Goal: Task Accomplishment & Management: Manage account settings

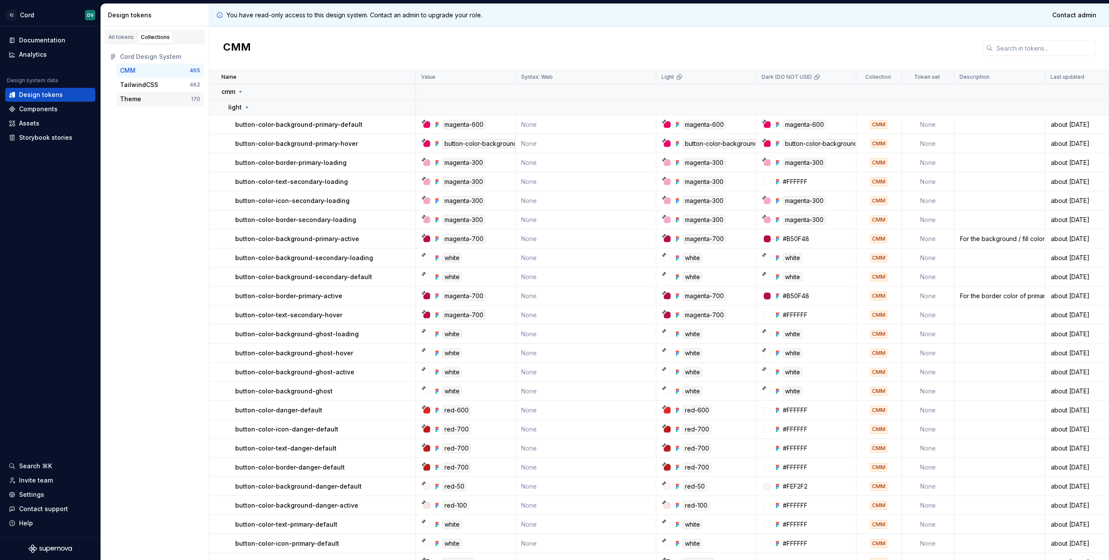
click at [127, 100] on div "Theme" at bounding box center [130, 99] width 21 height 9
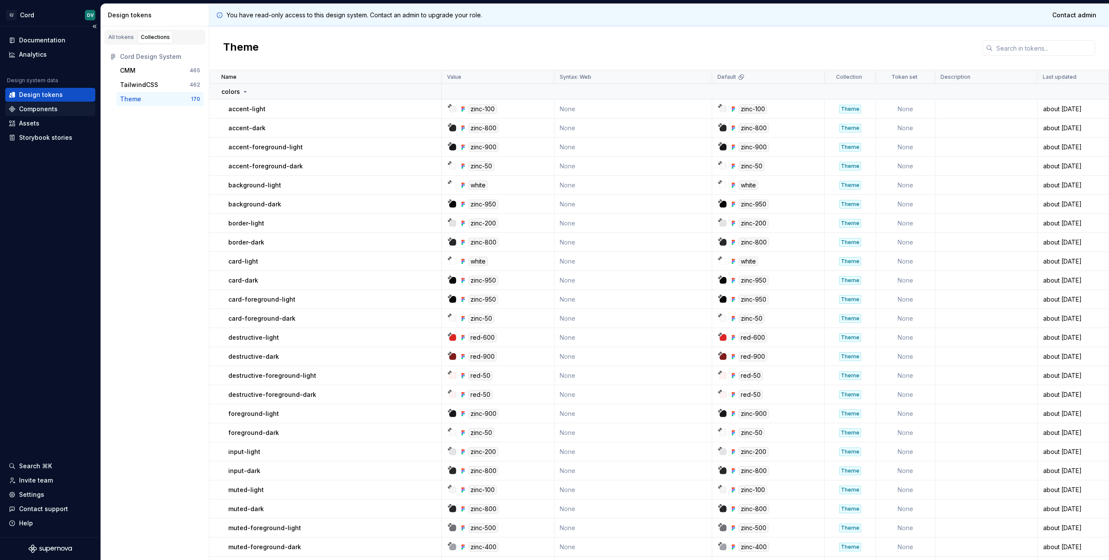
click at [38, 107] on div "Components" at bounding box center [38, 109] width 39 height 9
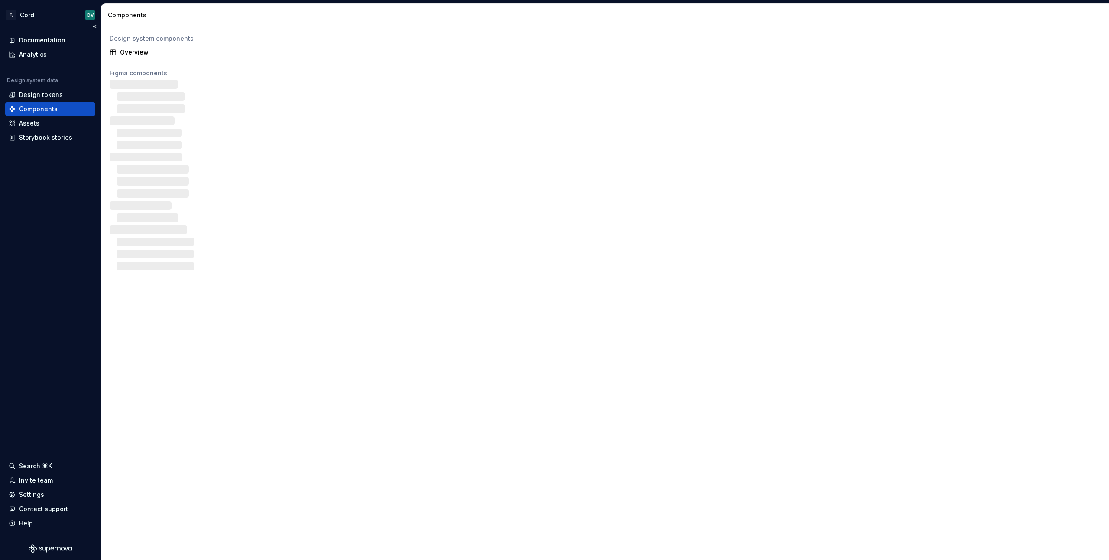
click at [65, 31] on div "Documentation Analytics Design system data Design tokens Components Assets Stor…" at bounding box center [50, 281] width 100 height 511
click at [59, 39] on div "Documentation" at bounding box center [42, 40] width 46 height 9
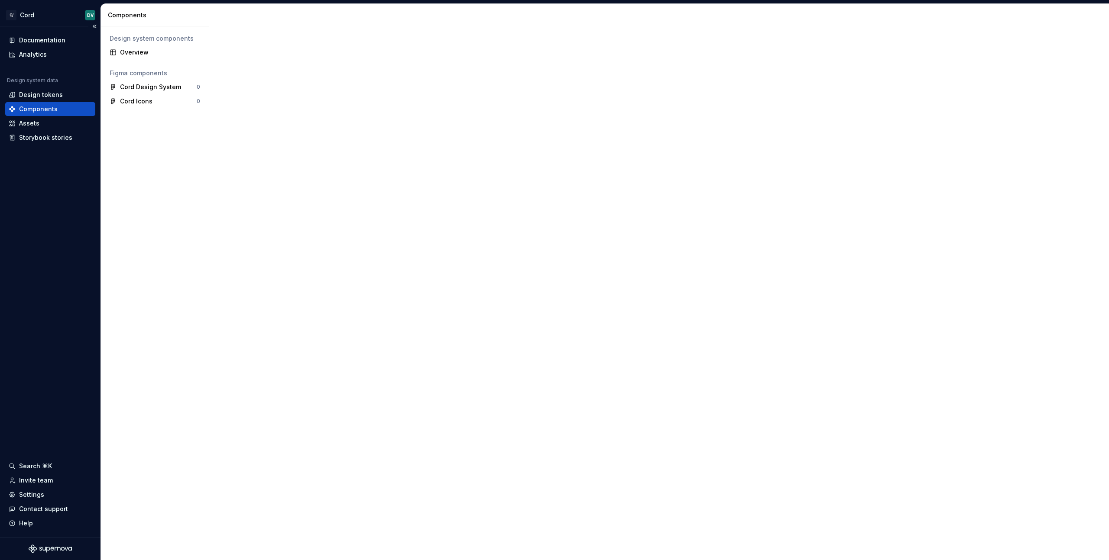
click at [50, 376] on div "Documentation Analytics Design system data Design tokens Components Assets Stor…" at bounding box center [50, 281] width 100 height 511
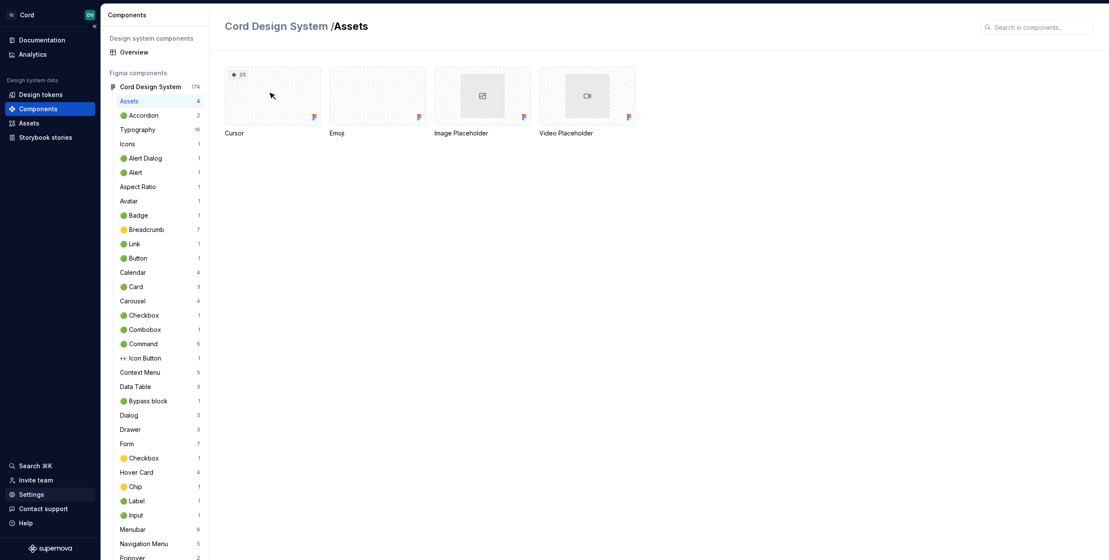
click at [31, 492] on div "Settings" at bounding box center [31, 495] width 25 height 9
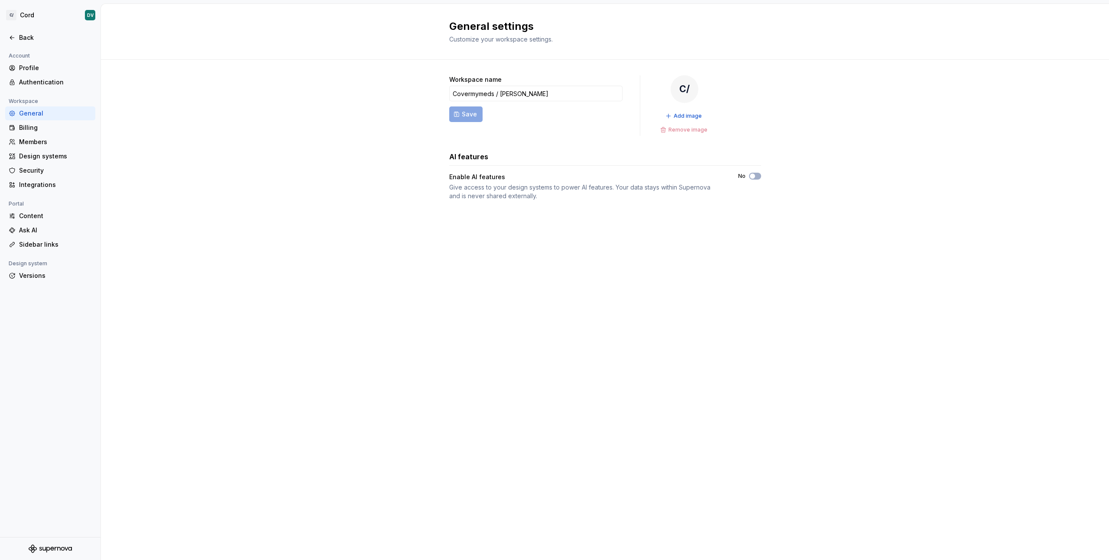
click at [201, 294] on div "General settings Customize your workspace settings. Workspace name Covermymeds …" at bounding box center [605, 282] width 1008 height 556
click at [37, 136] on div "Members" at bounding box center [50, 142] width 90 height 14
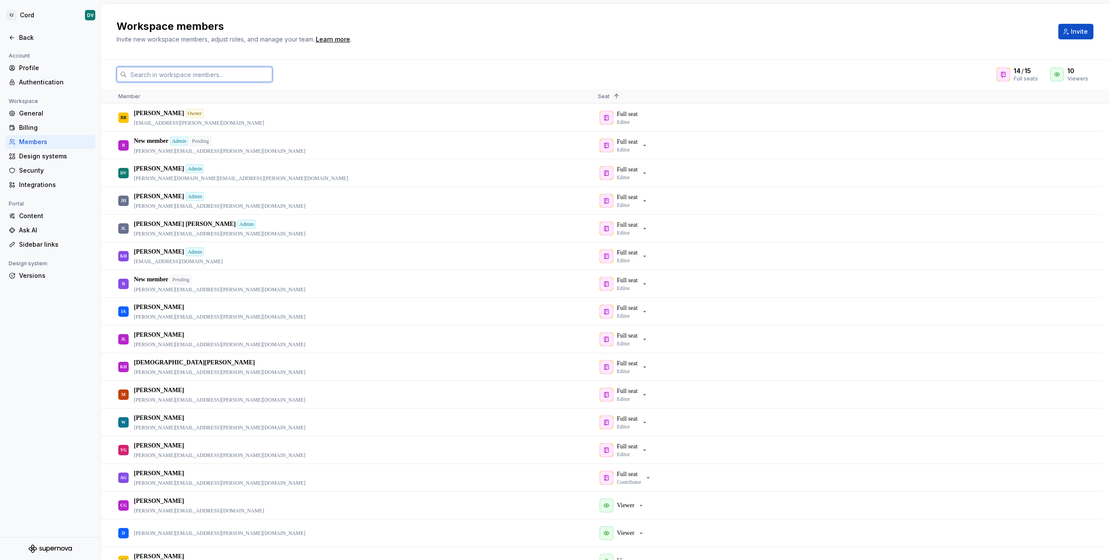
click at [220, 71] on input "text" at bounding box center [200, 75] width 146 height 16
click at [632, 174] on div "Full seat Editor" at bounding box center [627, 173] width 21 height 16
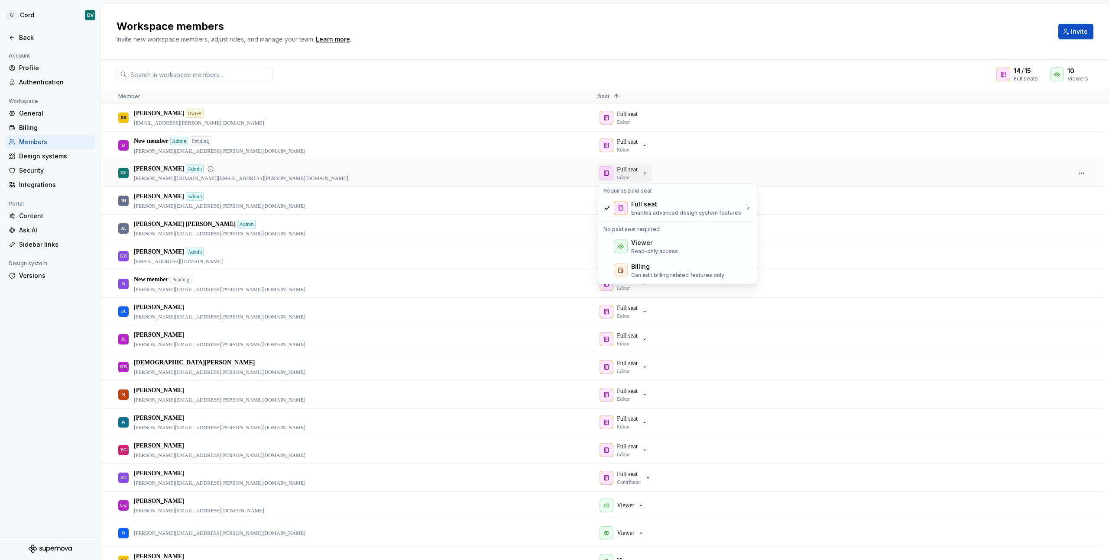
click at [632, 174] on div "Full seat Editor" at bounding box center [627, 173] width 21 height 16
click at [453, 65] on div "14 / 15 Full seats 10 Viewers Member Seat 1 BB Ben Branham Owner ben.branham@co…" at bounding box center [605, 310] width 1008 height 501
drag, startPoint x: 455, startPoint y: 71, endPoint x: 483, endPoint y: 84, distance: 31.2
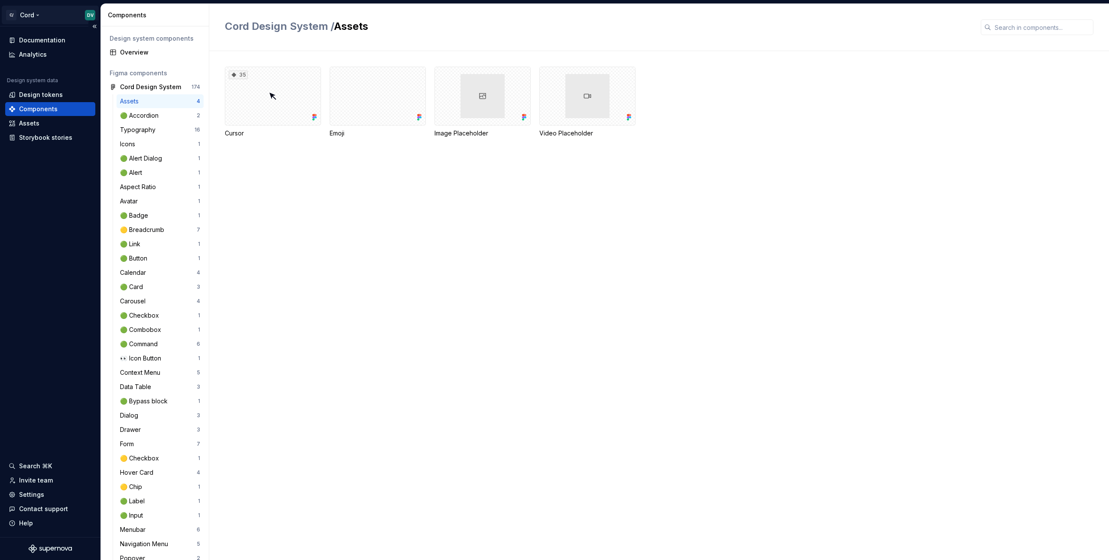
click at [20, 16] on html "C/ Cord DV Documentation Analytics Design system data Design tokens Components …" at bounding box center [554, 280] width 1109 height 560
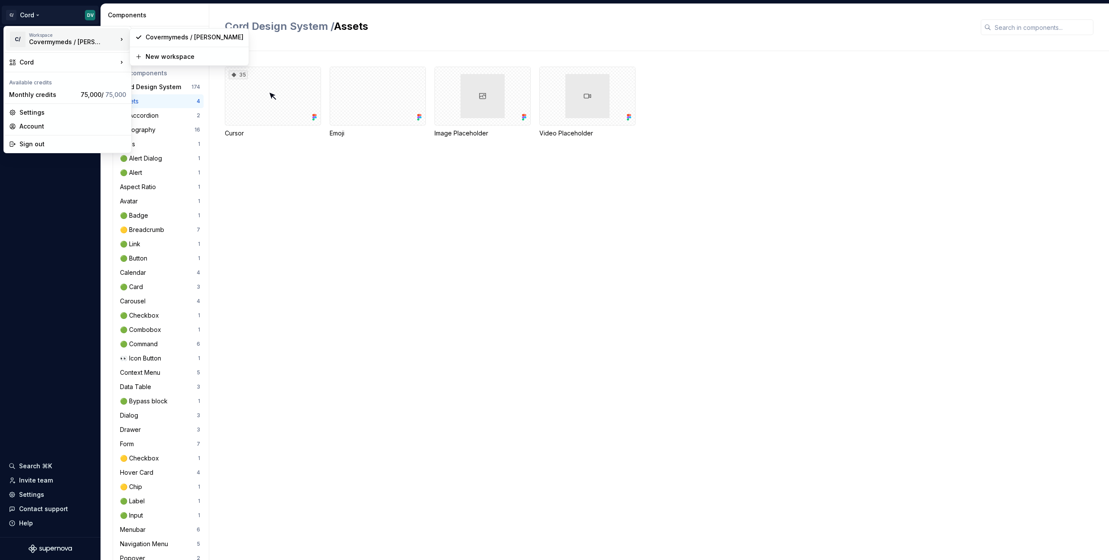
click at [42, 38] on div "Covermymeds / [PERSON_NAME]" at bounding box center [66, 42] width 74 height 9
click at [43, 94] on div "Monthly credits" at bounding box center [43, 95] width 68 height 9
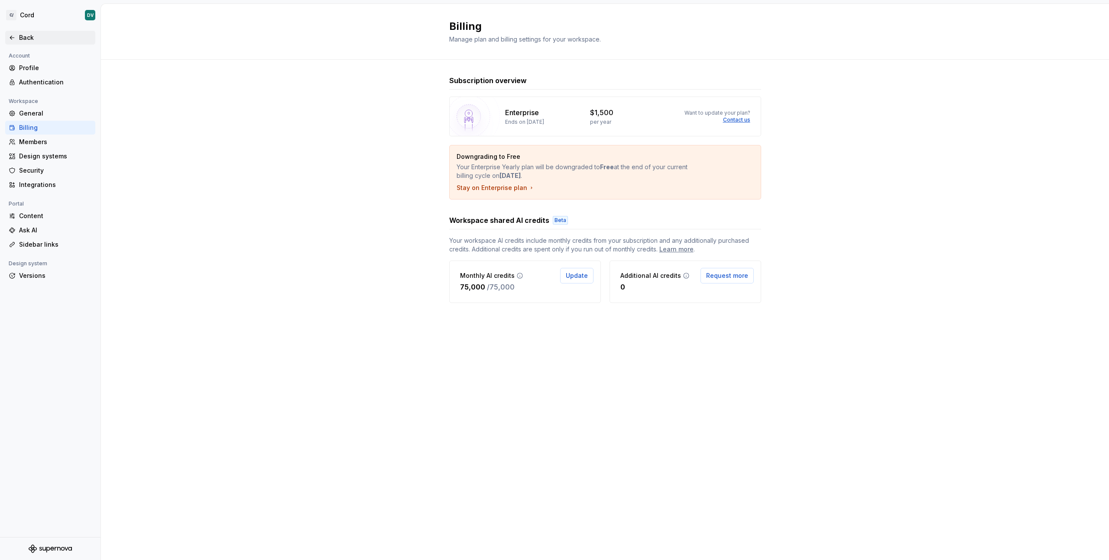
click at [20, 42] on div "Back" at bounding box center [50, 38] width 90 height 14
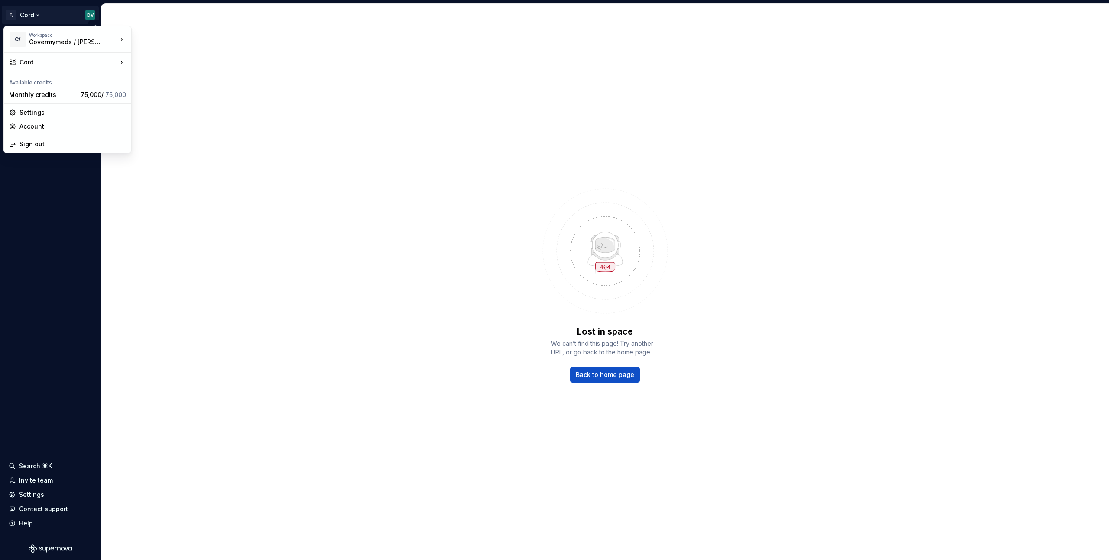
click at [92, 18] on html "C/ Cord DV Documentation Analytics Design system data Design tokens Components …" at bounding box center [554, 280] width 1109 height 560
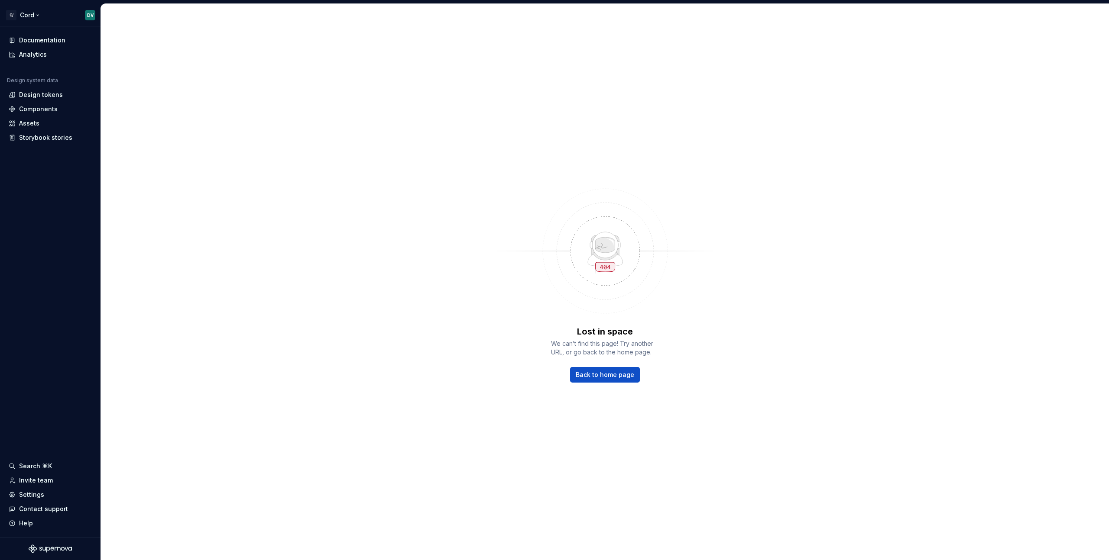
click at [91, 17] on html "C/ Cord DV Documentation Analytics Design system data Design tokens Components …" at bounding box center [554, 280] width 1109 height 560
click at [45, 53] on div "Analytics" at bounding box center [33, 54] width 28 height 9
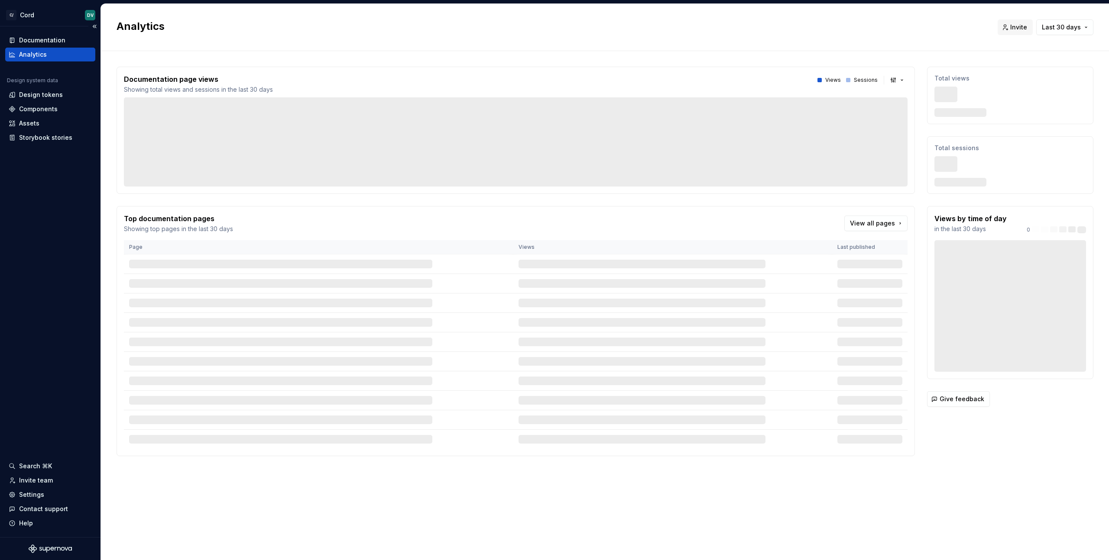
click at [45, 53] on div "Analytics" at bounding box center [33, 54] width 28 height 9
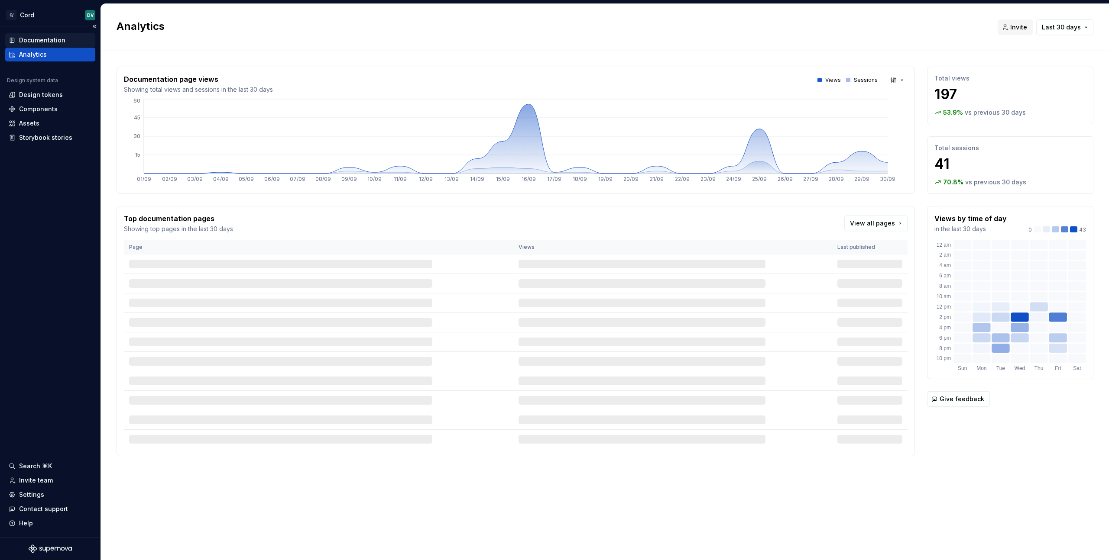
click at [45, 41] on div "Documentation" at bounding box center [42, 40] width 46 height 9
click at [58, 267] on div "Documentation Analytics Design system data Design tokens Components Assets Stor…" at bounding box center [50, 281] width 100 height 511
click at [24, 519] on div "Help" at bounding box center [26, 523] width 14 height 9
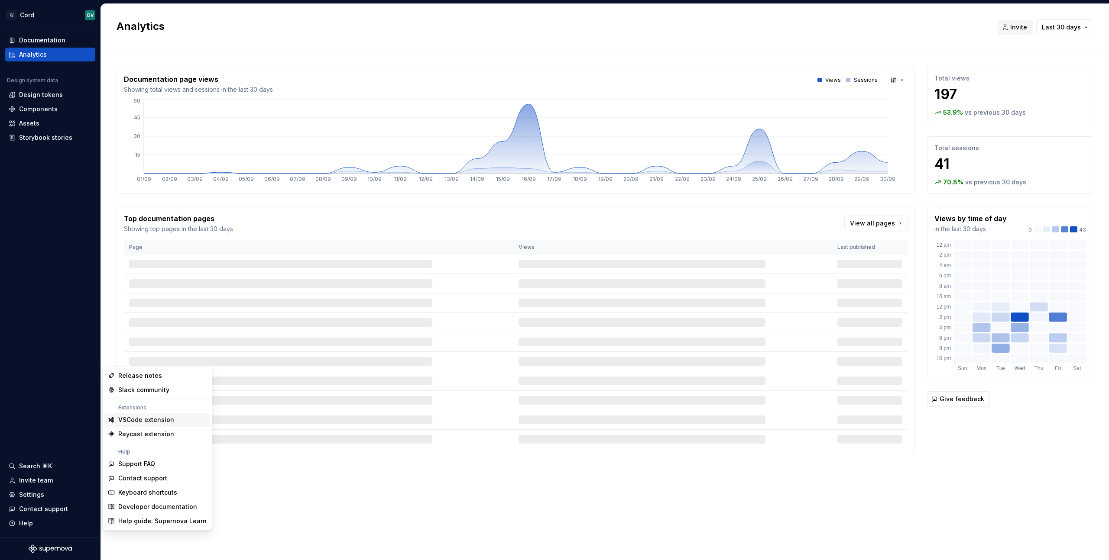
click at [151, 422] on div "VSCode extension" at bounding box center [146, 420] width 56 height 9
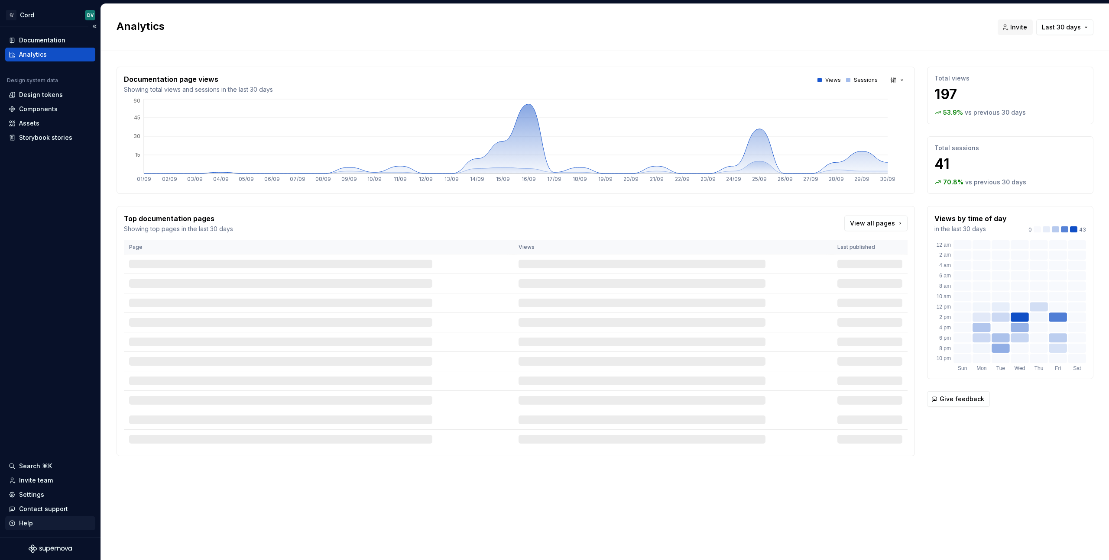
click at [37, 523] on div "Help" at bounding box center [50, 523] width 83 height 9
click at [27, 495] on div "Settings" at bounding box center [31, 495] width 25 height 9
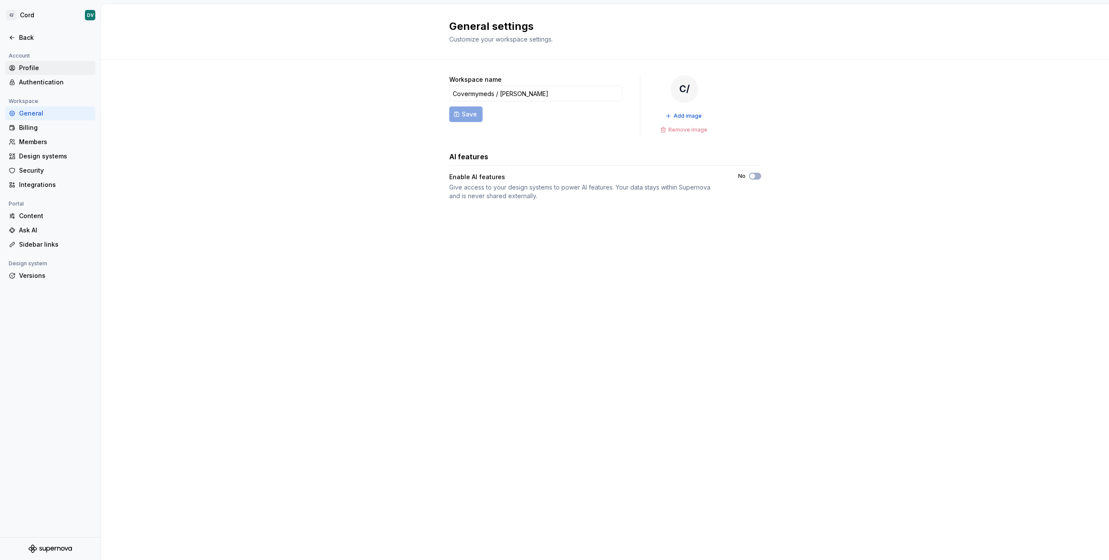
click at [32, 62] on div "Profile" at bounding box center [50, 68] width 90 height 14
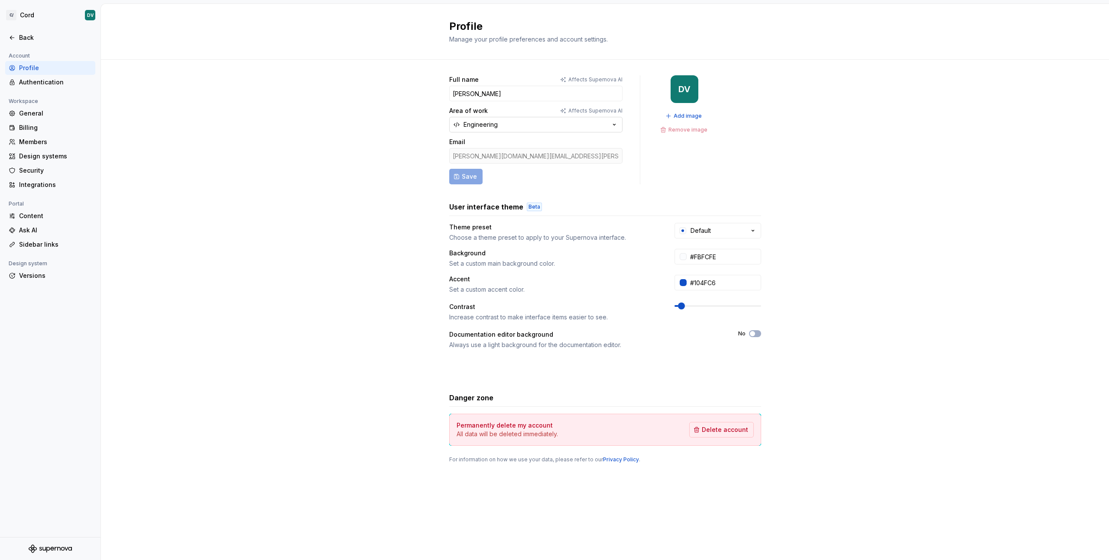
click at [618, 129] on button "Engineering" at bounding box center [535, 125] width 173 height 16
click at [343, 171] on div "Full name Affects Supernova AI Daniel Vu Area of work Affects Supernova AI Engi…" at bounding box center [605, 278] width 1008 height 437
click at [769, 234] on div "Full name Affects Supernova AI Daniel Vu Area of work Affects Supernova AI Engi…" at bounding box center [605, 278] width 1008 height 437
click at [764, 233] on div "Full name Affects Supernova AI Daniel Vu Area of work Affects Supernova AI Engi…" at bounding box center [605, 278] width 1008 height 437
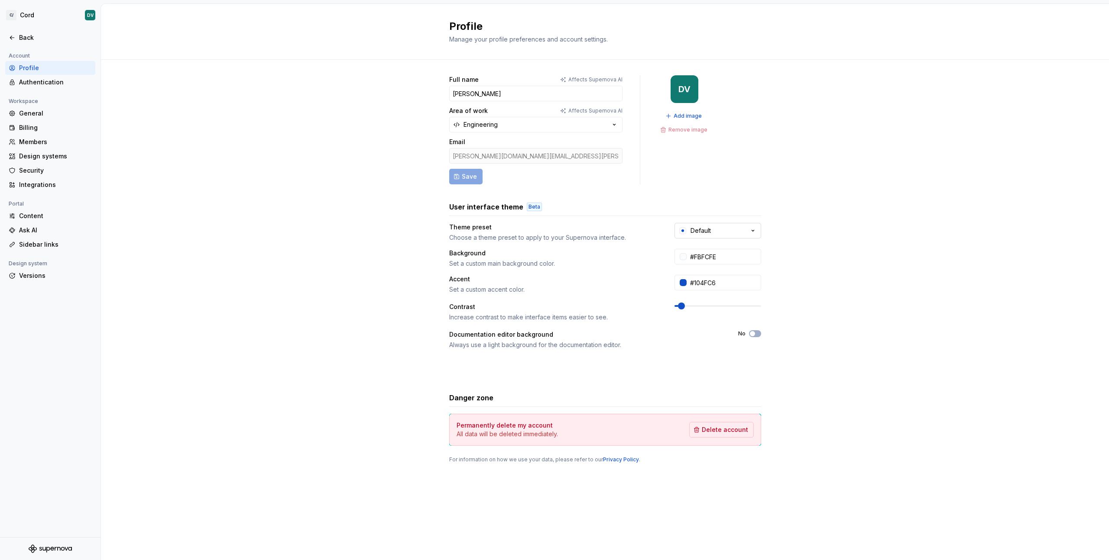
click at [759, 232] on button "Default" at bounding box center [717, 231] width 87 height 16
click at [705, 350] on div "Default Dark" at bounding box center [721, 353] width 38 height 9
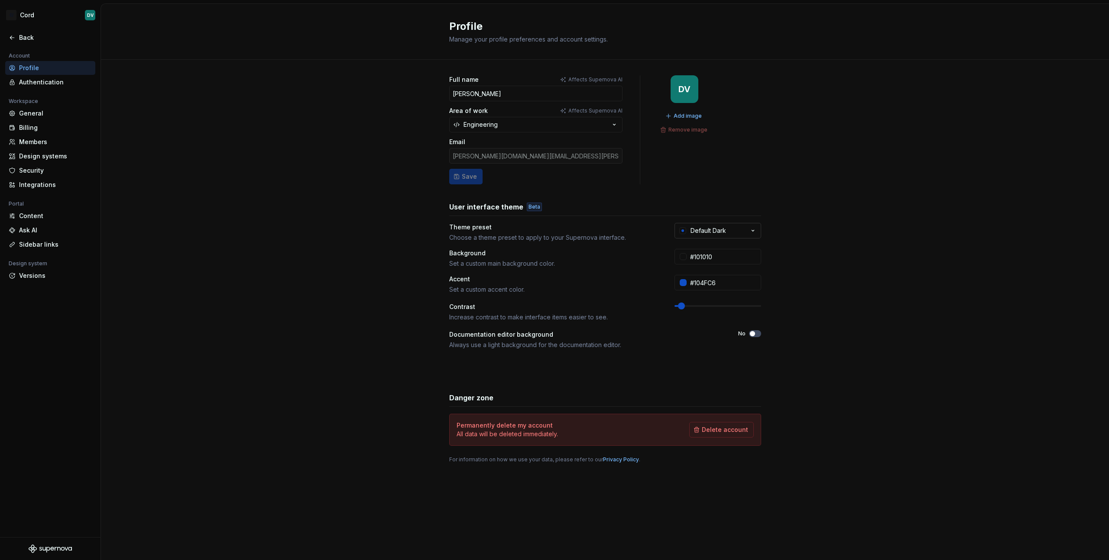
click at [737, 235] on button "Default Dark" at bounding box center [717, 231] width 87 height 16
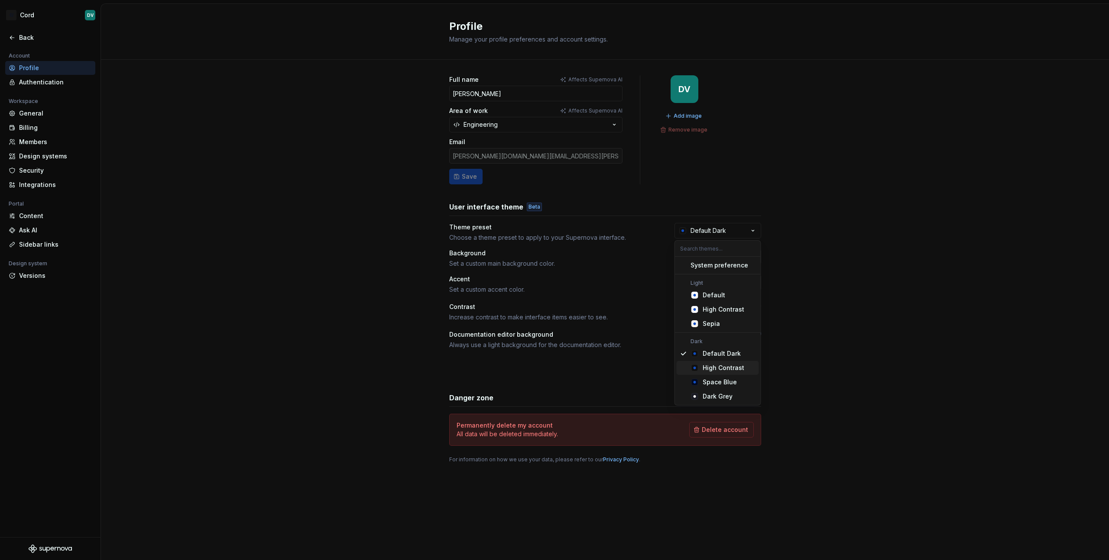
click at [721, 364] on div "High Contrast" at bounding box center [723, 368] width 42 height 9
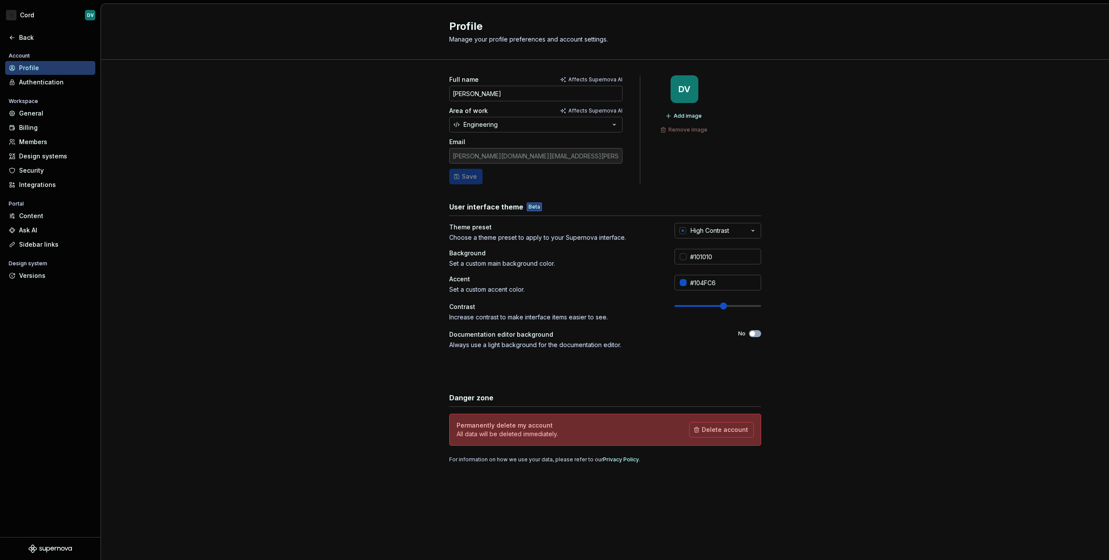
click at [351, 246] on div "Full name Affects Supernova AI Daniel Vu Area of work Affects Supernova AI Engi…" at bounding box center [605, 278] width 1008 height 437
click at [694, 230] on div "High Contrast" at bounding box center [709, 230] width 39 height 9
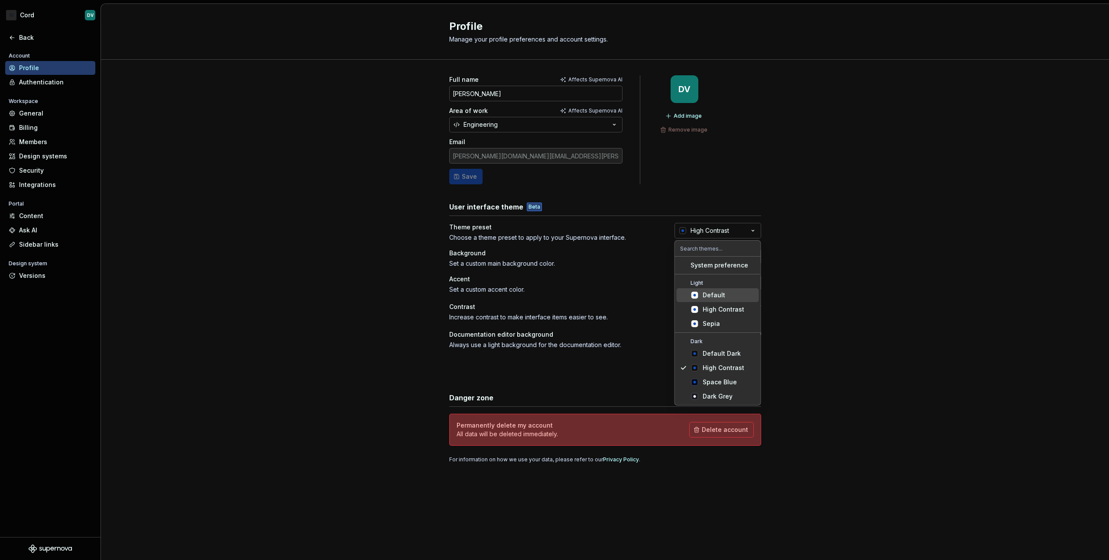
click at [697, 298] on icon "Suggestions" at bounding box center [694, 295] width 7 height 7
type input "#FBFCFE"
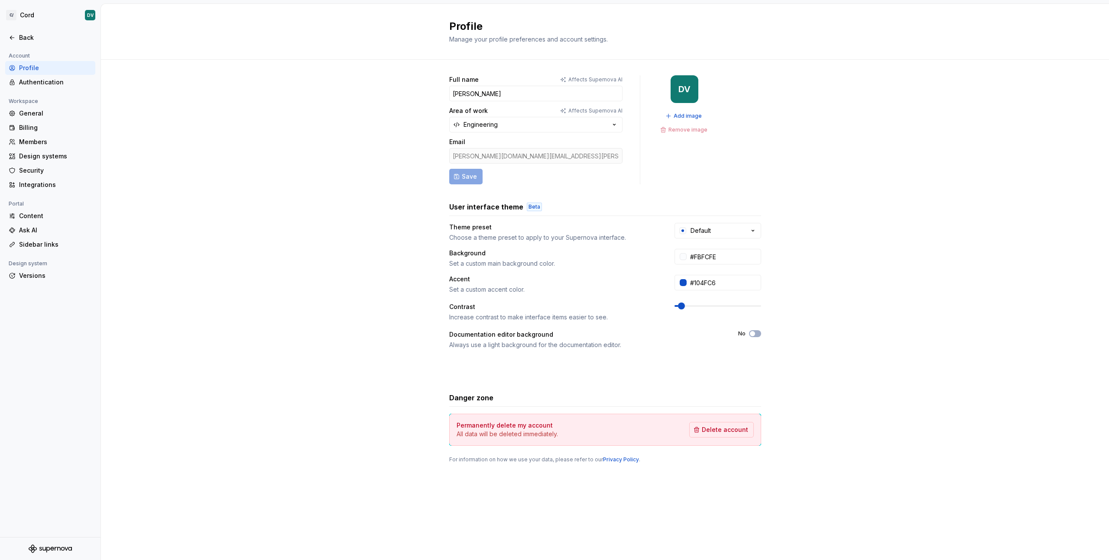
click at [186, 254] on div "Full name Affects Supernova AI Daniel Vu Area of work Affects Supernova AI Engi…" at bounding box center [605, 278] width 1008 height 437
click at [50, 114] on div "General" at bounding box center [55, 113] width 73 height 9
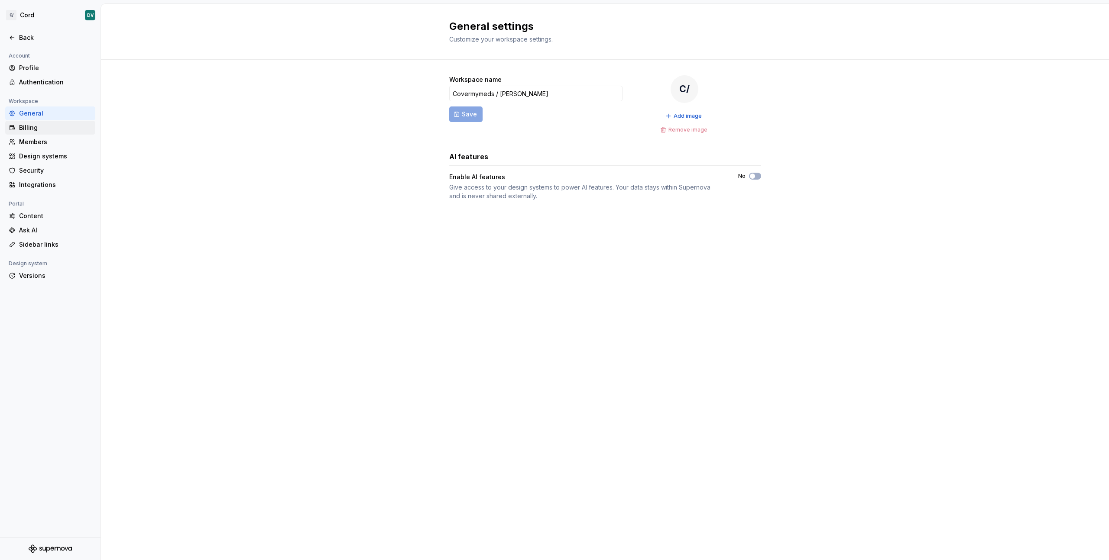
click at [44, 123] on div "Billing" at bounding box center [50, 128] width 90 height 14
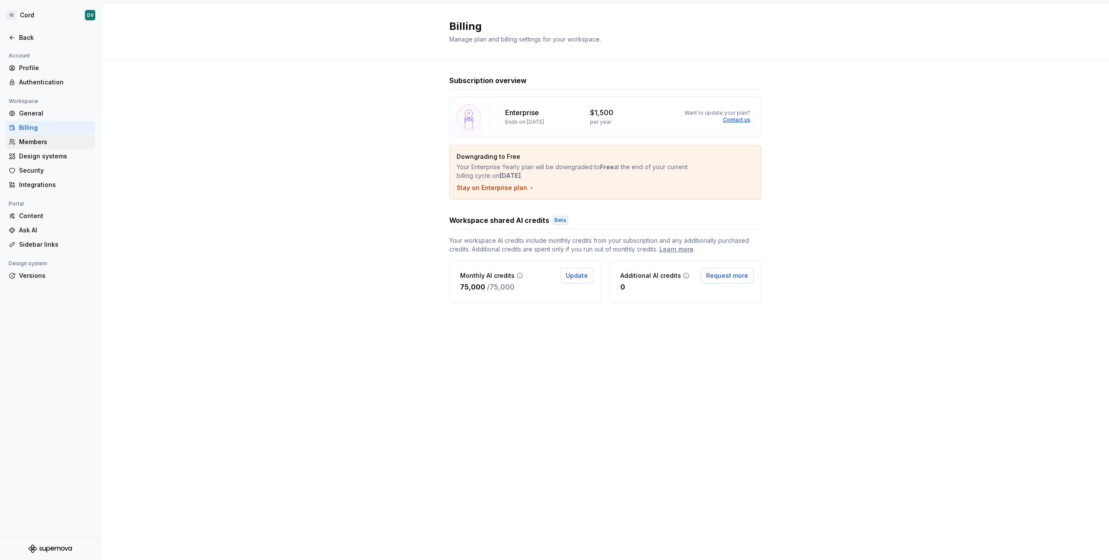
click at [42, 137] on div "Members" at bounding box center [50, 142] width 90 height 14
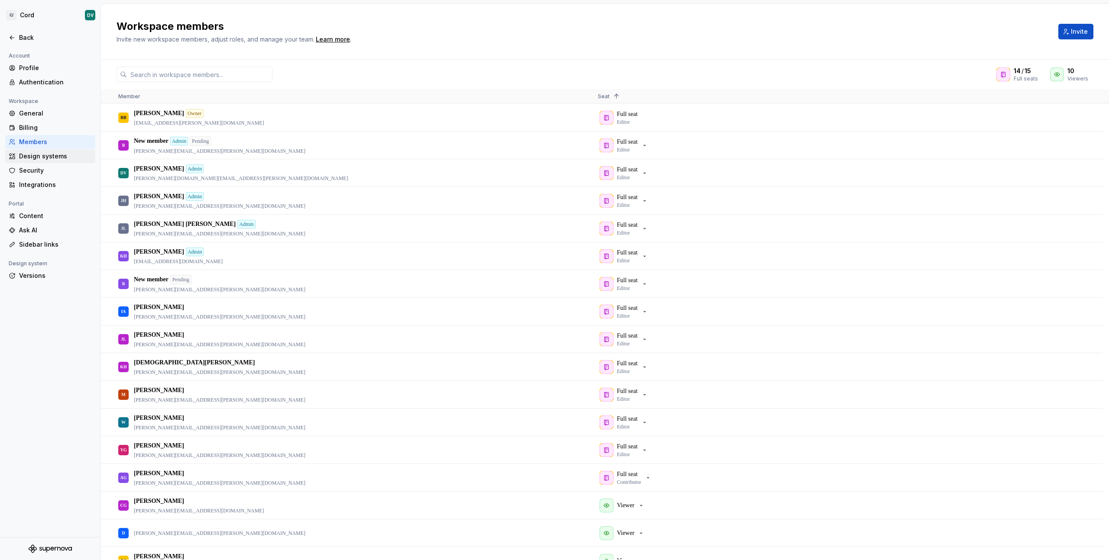
click at [48, 158] on div "Design systems" at bounding box center [55, 156] width 73 height 9
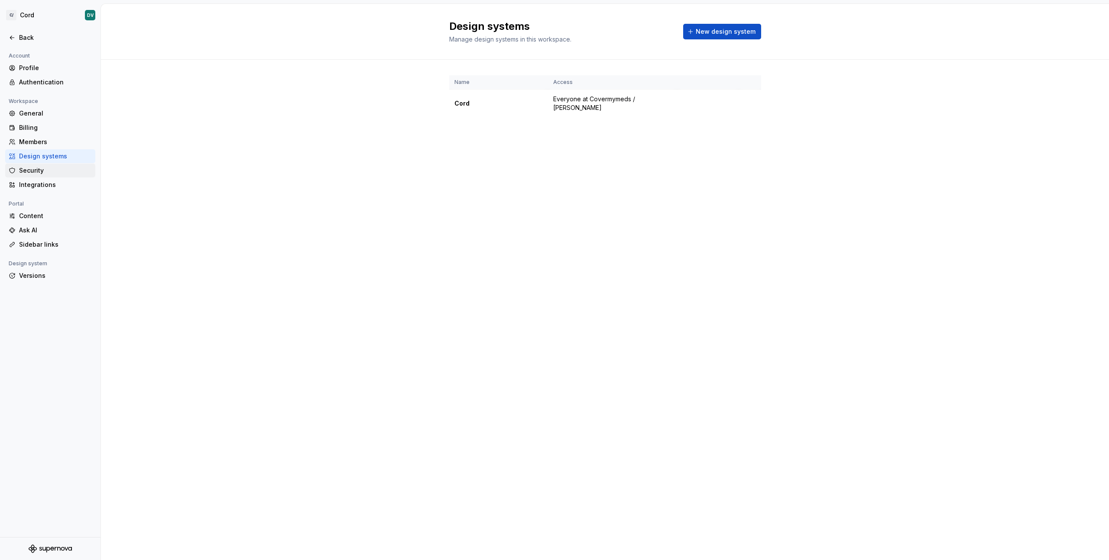
click at [43, 170] on div "Security" at bounding box center [55, 170] width 73 height 9
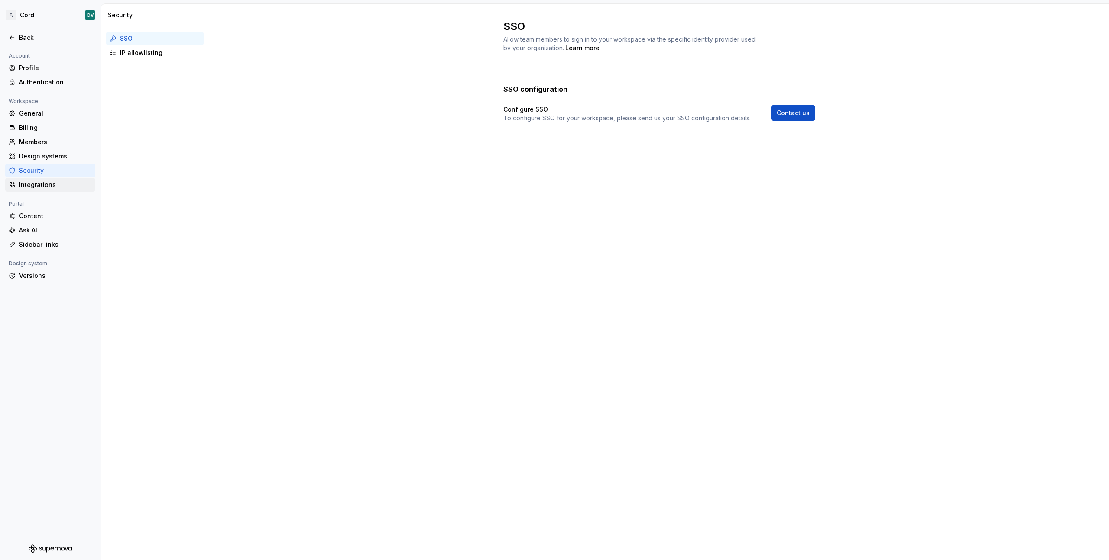
click at [53, 184] on div "Integrations" at bounding box center [55, 185] width 73 height 9
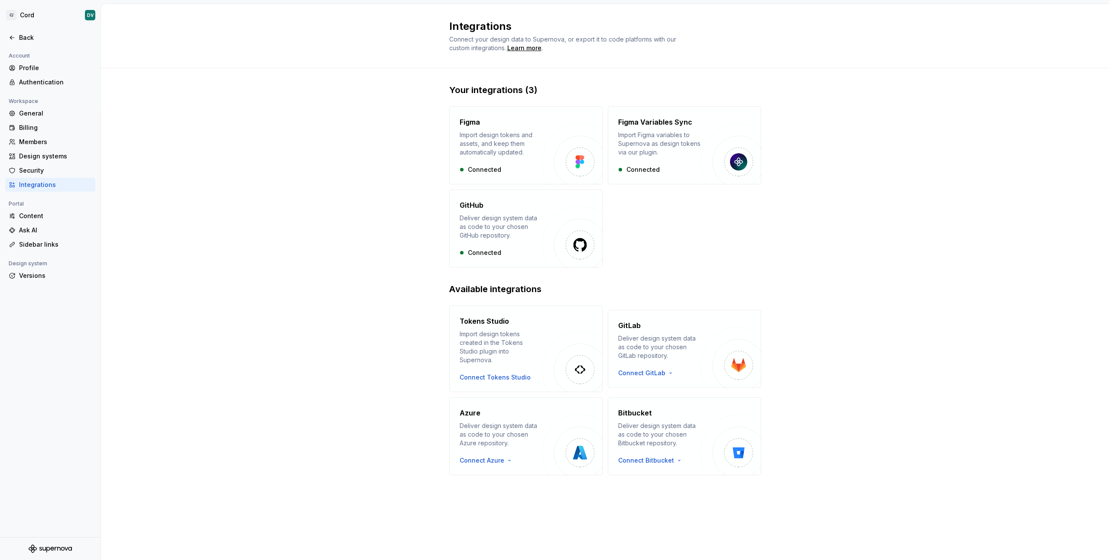
click at [209, 182] on div "Your integrations (3) Figma Import design tokens and assets, and keep them auto…" at bounding box center [605, 288] width 1008 height 440
click at [499, 230] on div "Deliver design system data as code to your chosen GitHub repository." at bounding box center [500, 227] width 82 height 26
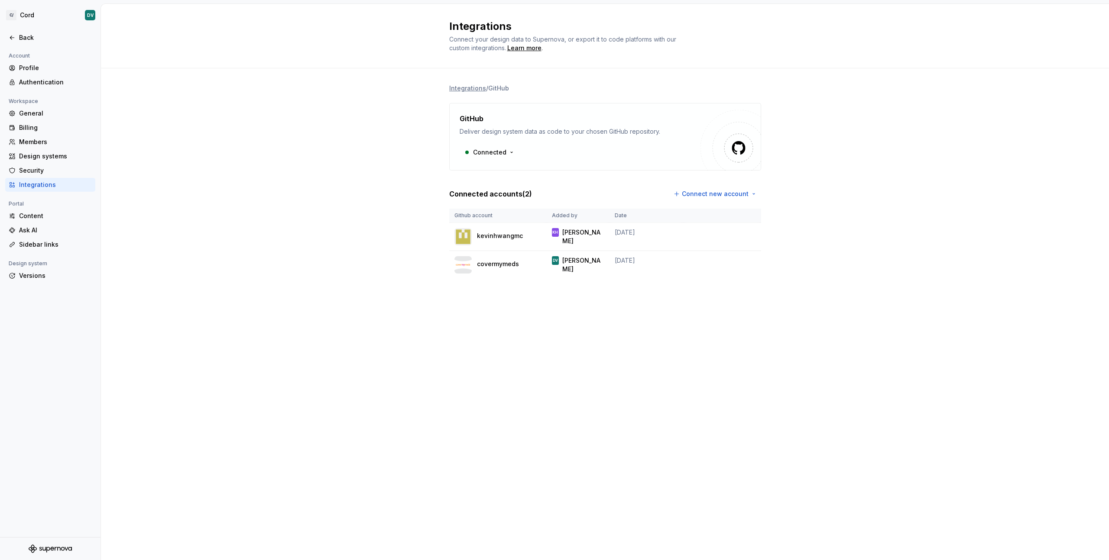
click at [499, 231] on div "kevinhwangmc" at bounding box center [497, 236] width 87 height 17
click at [744, 265] on html "C/ Cord DV Back Account Profile Authentication Workspace General Billing Member…" at bounding box center [554, 280] width 1109 height 560
click at [755, 284] on div "Edit connection" at bounding box center [781, 281] width 78 height 14
click at [311, 112] on div "Integrations / GitHub GitHub Deliver design system data as code to your chosen …" at bounding box center [605, 189] width 1008 height 243
click at [492, 152] on html "C/ Cord DV Back Account Profile Authentication Workspace General Billing Member…" at bounding box center [554, 280] width 1109 height 560
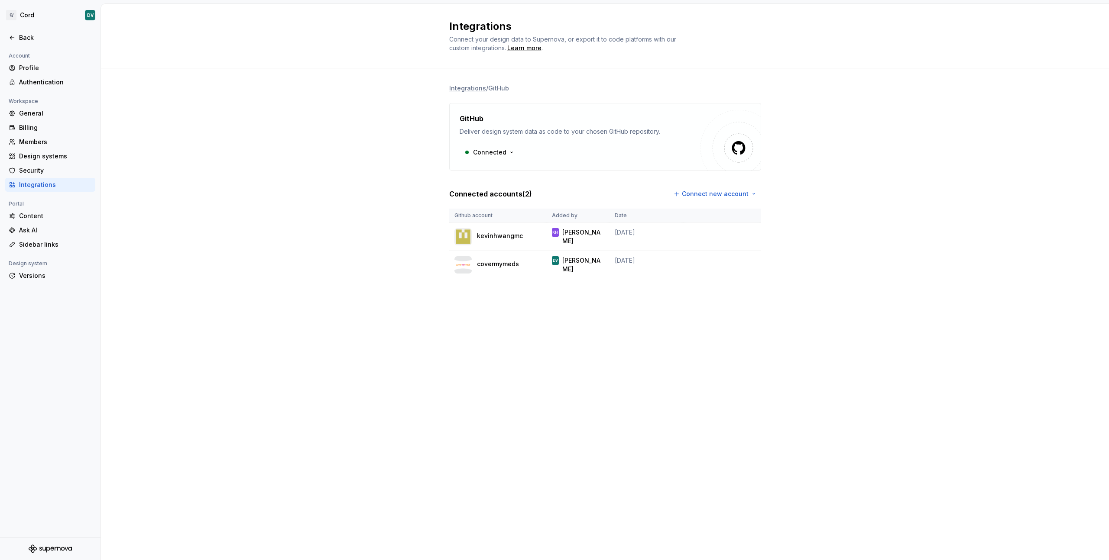
click at [641, 152] on html "C/ Cord DV Back Account Profile Authentication Workspace General Billing Member…" at bounding box center [554, 280] width 1109 height 560
click at [607, 150] on div "Connected" at bounding box center [579, 153] width 241 height 16
click at [492, 269] on div "covermymeds" at bounding box center [498, 265] width 42 height 10
click at [745, 262] on html "C/ Cord DV Back Account Profile Authentication Workspace General Billing Member…" at bounding box center [554, 280] width 1109 height 560
click at [602, 354] on html "C/ Cord DV Back Account Profile Authentication Workspace General Billing Member…" at bounding box center [554, 280] width 1109 height 560
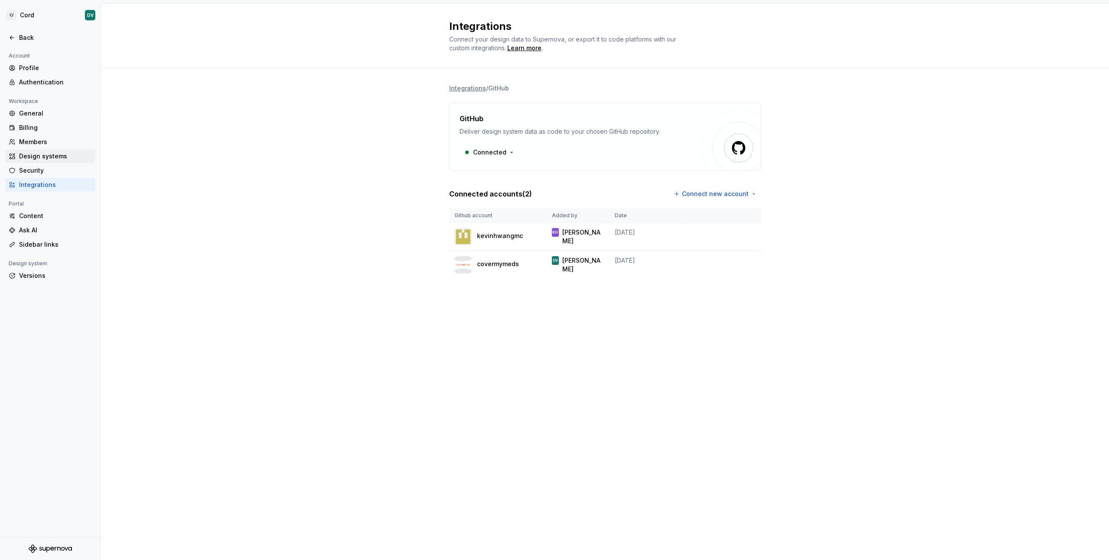
click at [38, 157] on div "Design systems" at bounding box center [55, 156] width 73 height 9
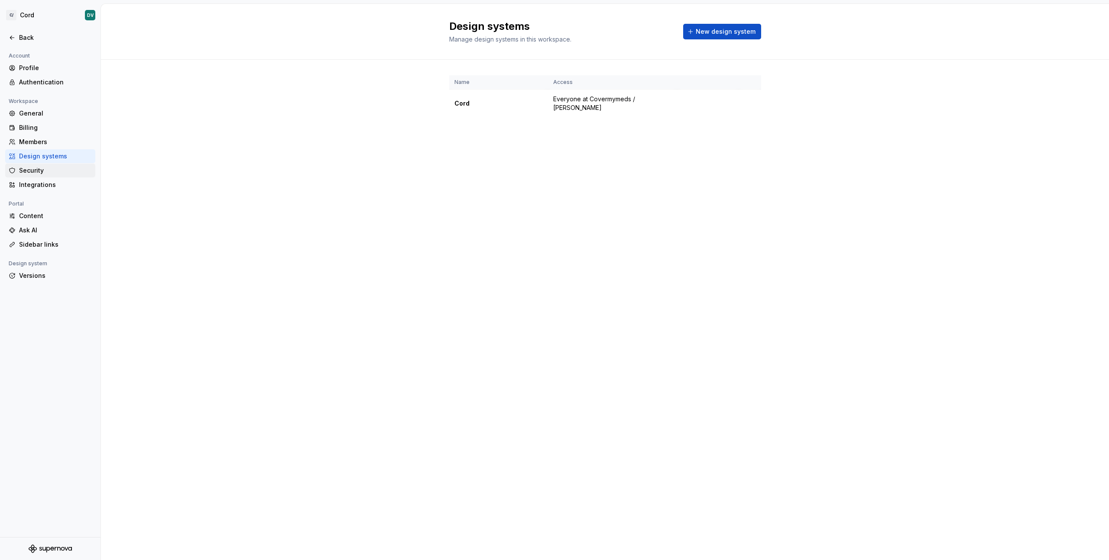
click at [33, 167] on div "Security" at bounding box center [55, 170] width 73 height 9
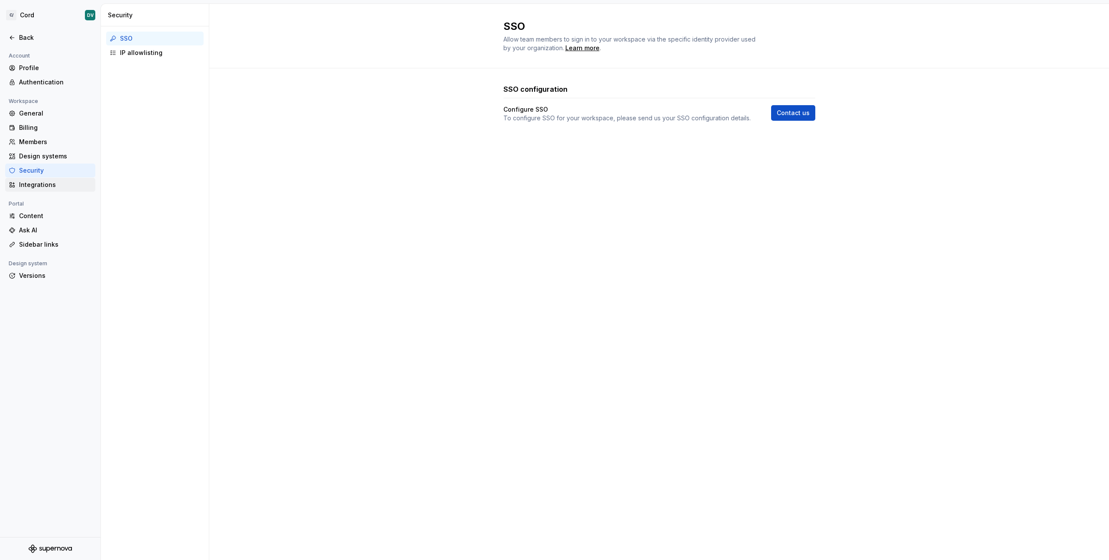
click at [28, 184] on div "Integrations" at bounding box center [55, 185] width 73 height 9
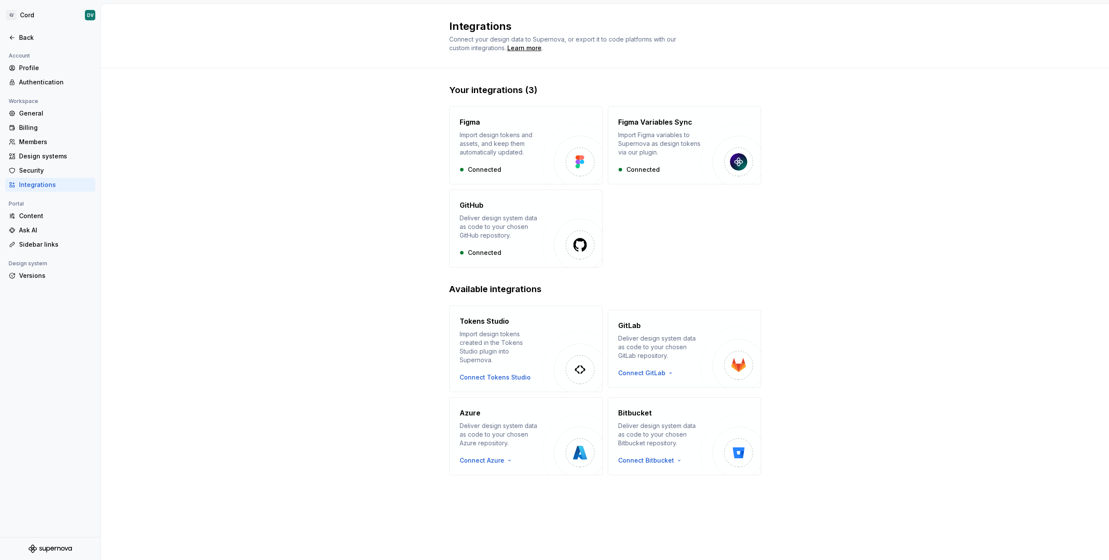
click at [195, 308] on div "Your integrations (3) Figma Import design tokens and assets, and keep them auto…" at bounding box center [605, 288] width 1008 height 440
click at [519, 220] on div "Deliver design system data as code to your chosen GitHub repository." at bounding box center [500, 227] width 82 height 26
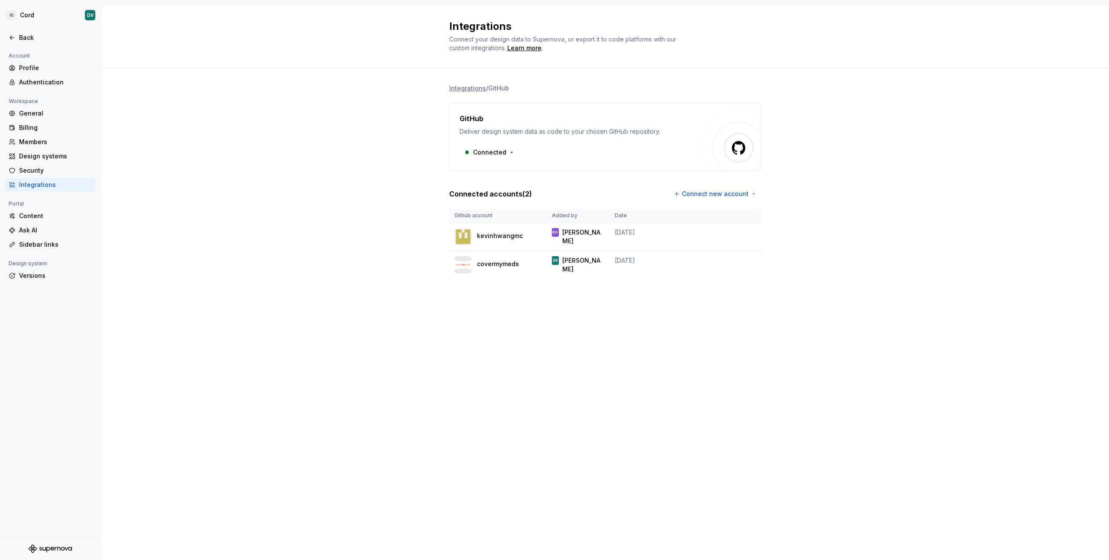
click at [239, 235] on div "Integrations / GitHub GitHub Deliver design system data as code to your chosen …" at bounding box center [605, 189] width 1008 height 243
click at [721, 194] on html "C/ Cord DV Back Account Profile Authentication Workspace General Billing Member…" at bounding box center [554, 280] width 1109 height 560
click at [705, 212] on div "Sign in with OAuth" at bounding box center [722, 212] width 88 height 9
click at [369, 251] on div "Integrations / GitHub GitHub Deliver design system data as code to your chosen …" at bounding box center [605, 189] width 1008 height 243
click at [712, 195] on html "C/ Cord DV Back Account Profile Authentication Workspace General Billing Member…" at bounding box center [554, 280] width 1109 height 560
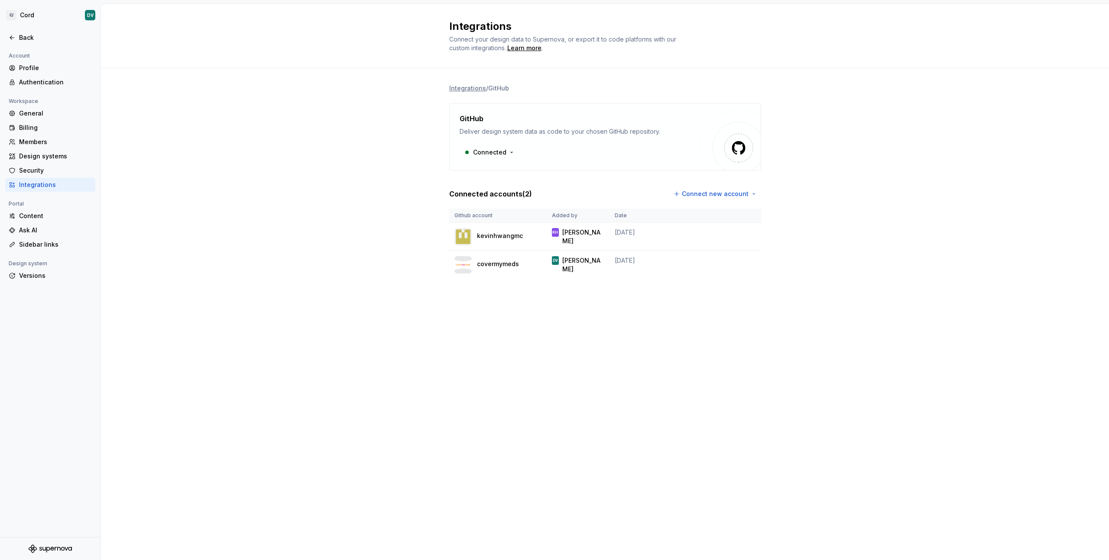
click at [252, 111] on html "C/ Cord DV Back Account Profile Authentication Workspace General Billing Member…" at bounding box center [554, 280] width 1109 height 560
click at [19, 36] on div "Back" at bounding box center [55, 37] width 73 height 9
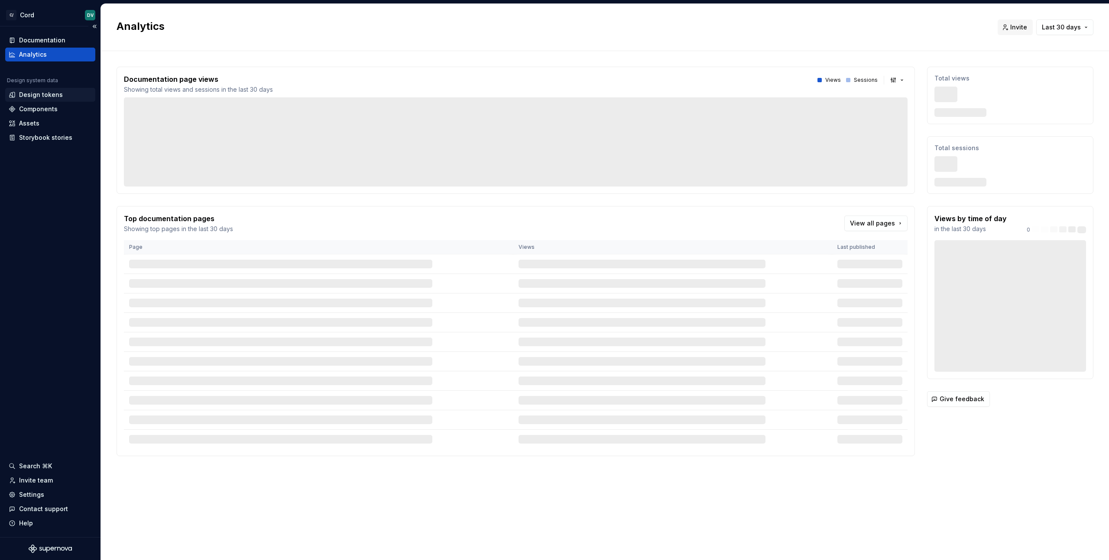
click at [46, 92] on div "Design tokens" at bounding box center [41, 95] width 44 height 9
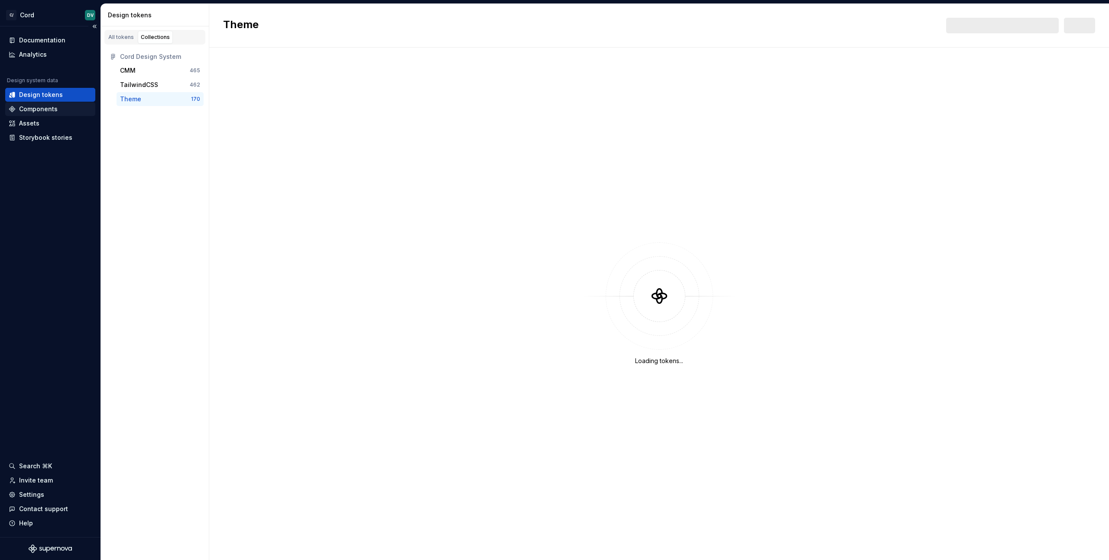
click at [38, 104] on div "Components" at bounding box center [50, 109] width 90 height 14
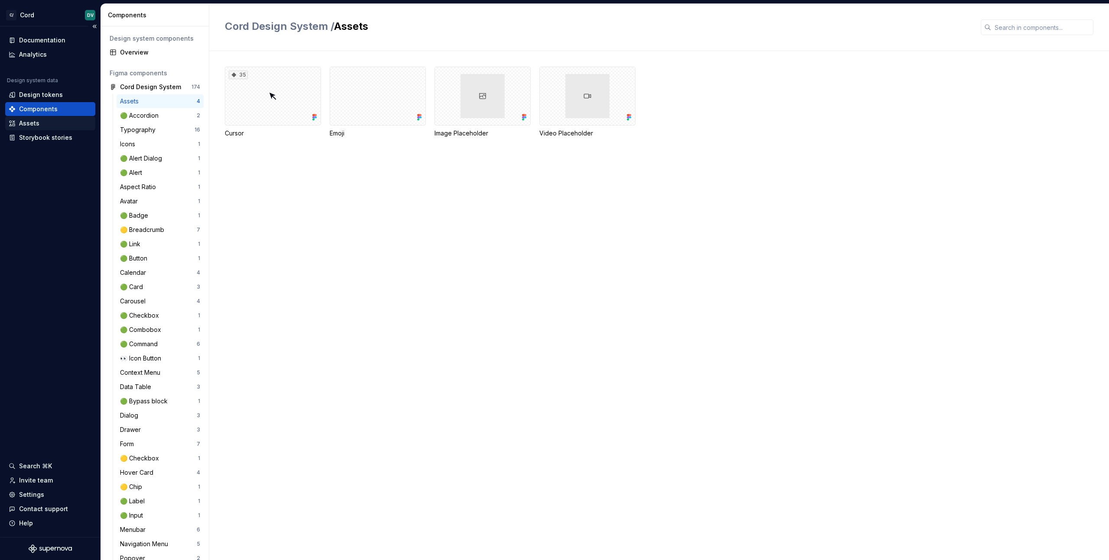
click at [23, 123] on div "Assets" at bounding box center [29, 123] width 20 height 9
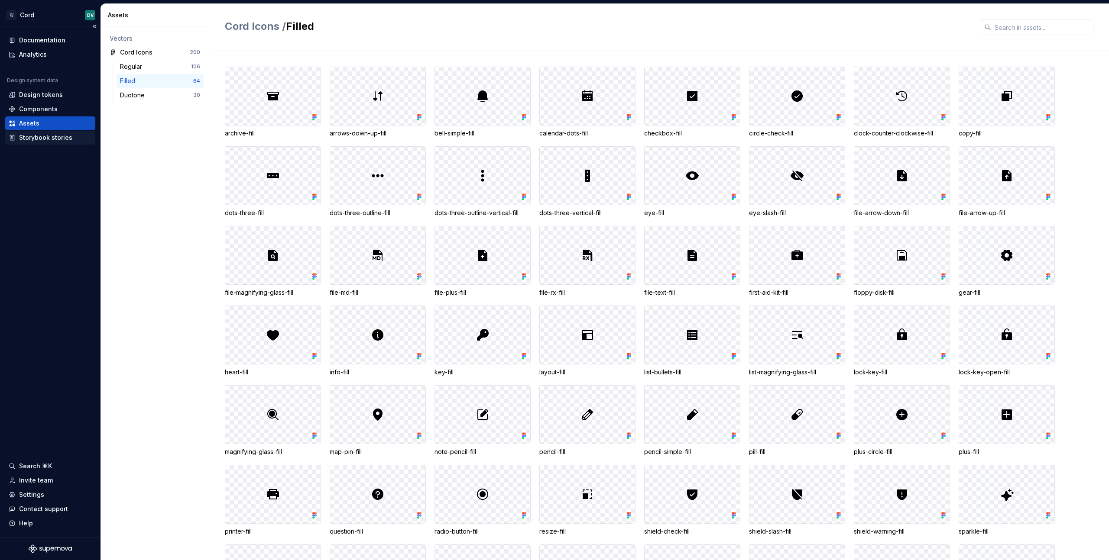
click at [19, 134] on div "Storybook stories" at bounding box center [45, 137] width 53 height 9
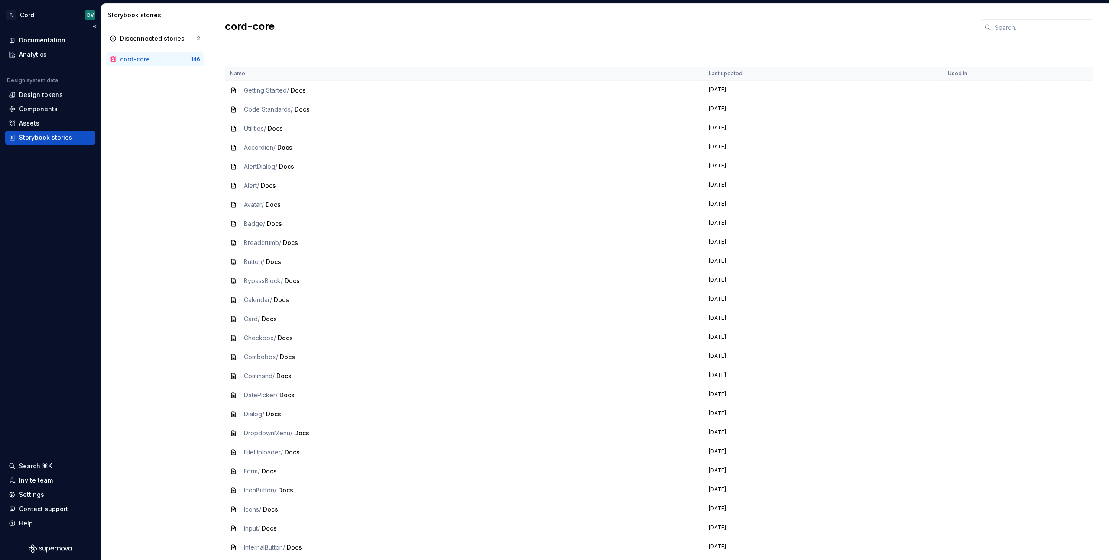
click at [67, 291] on div "Documentation Analytics Design system data Design tokens Components Assets Stor…" at bounding box center [50, 281] width 100 height 511
click at [36, 497] on div "Settings" at bounding box center [31, 495] width 25 height 9
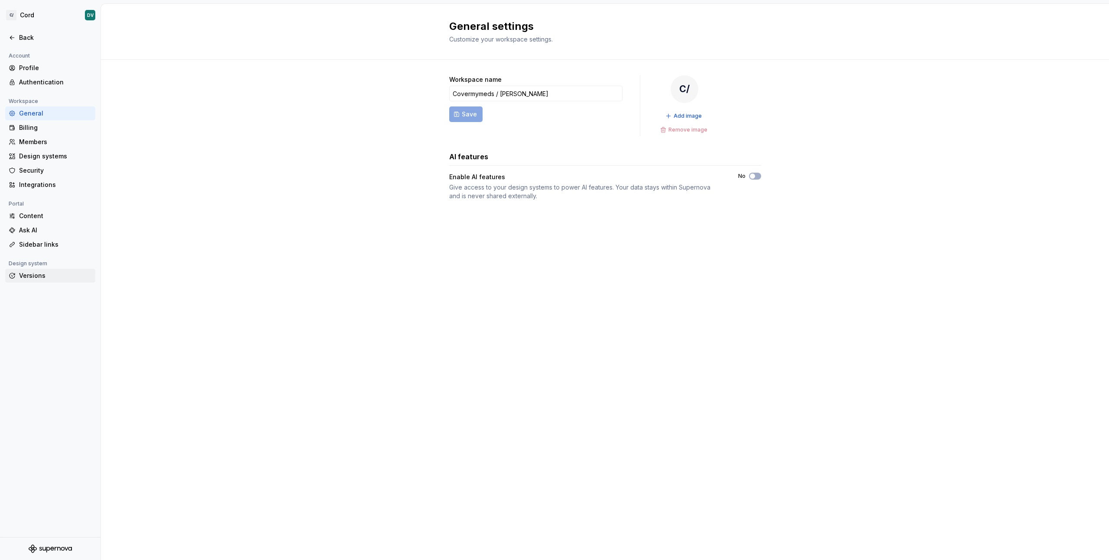
click at [24, 280] on div "Versions" at bounding box center [55, 276] width 73 height 9
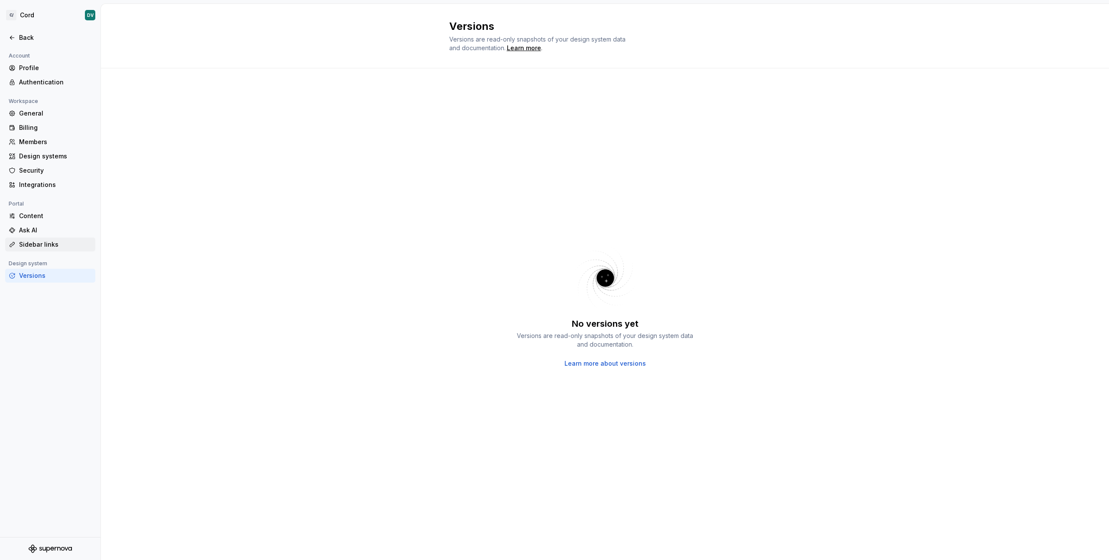
click at [27, 249] on div "Sidebar links" at bounding box center [55, 244] width 73 height 9
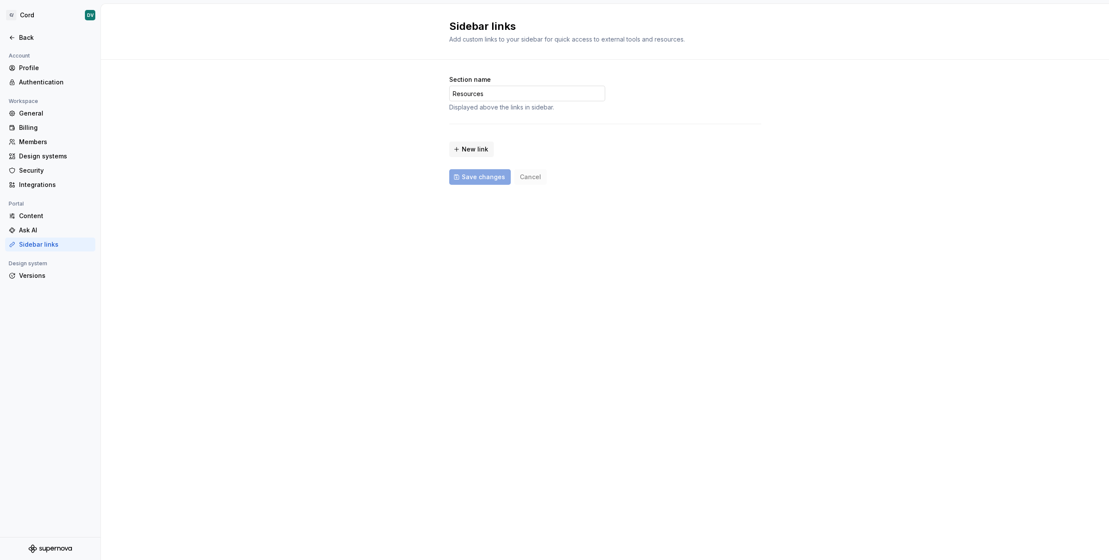
click at [488, 93] on input "Resources" at bounding box center [527, 94] width 156 height 16
click at [346, 135] on div "Section name Resources Displayed above the links in sidebar. New link Save chan…" at bounding box center [605, 139] width 1008 height 158
click at [373, 183] on div "Section name Resources Displayed above the links in sidebar. New link Save chan…" at bounding box center [605, 139] width 1008 height 158
click at [32, 41] on div "Back" at bounding box center [55, 37] width 73 height 9
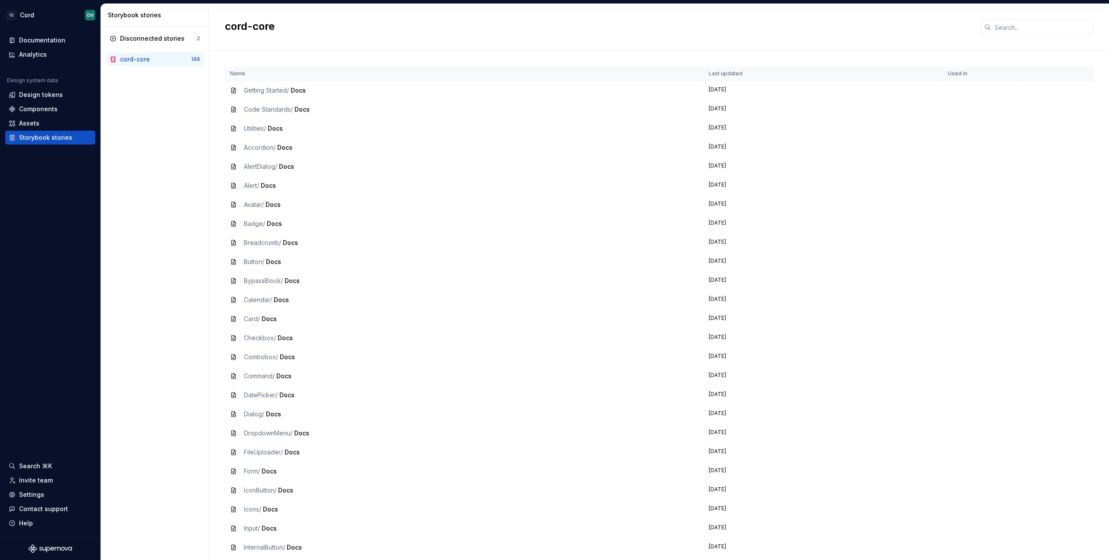
click at [179, 143] on div "Disconnected stories 2 cord-core 146" at bounding box center [155, 293] width 108 height 534
click at [49, 55] on div "Analytics" at bounding box center [50, 54] width 83 height 9
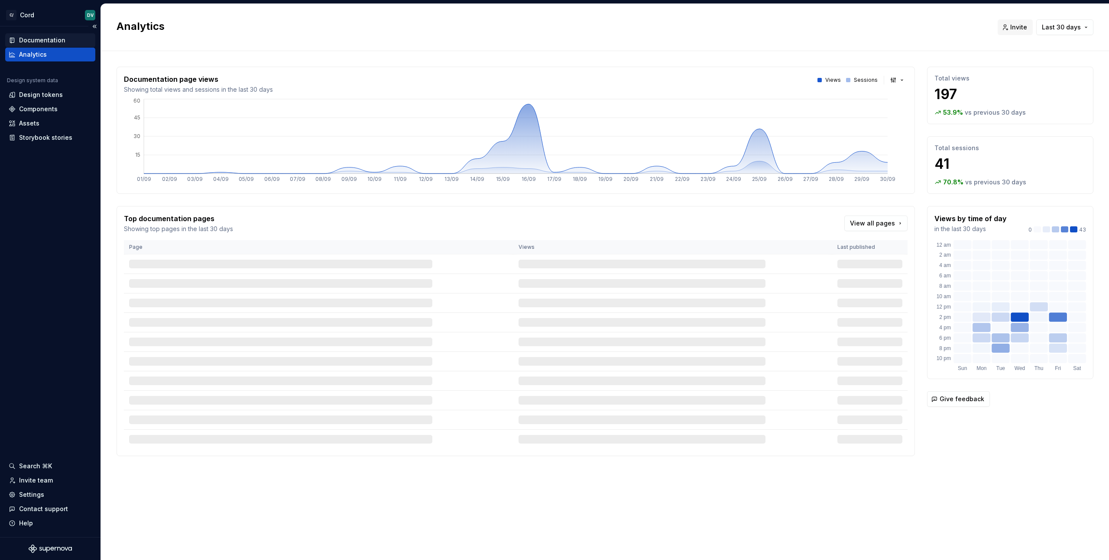
click at [51, 35] on div "Documentation" at bounding box center [50, 40] width 90 height 14
click at [1068, 31] on span "Last 30 days" at bounding box center [1061, 27] width 39 height 9
click at [1068, 31] on html "C/ Cord DV Documentation Analytics Design system data Design tokens Components …" at bounding box center [554, 280] width 1109 height 560
click at [19, 42] on div "Documentation" at bounding box center [42, 40] width 46 height 9
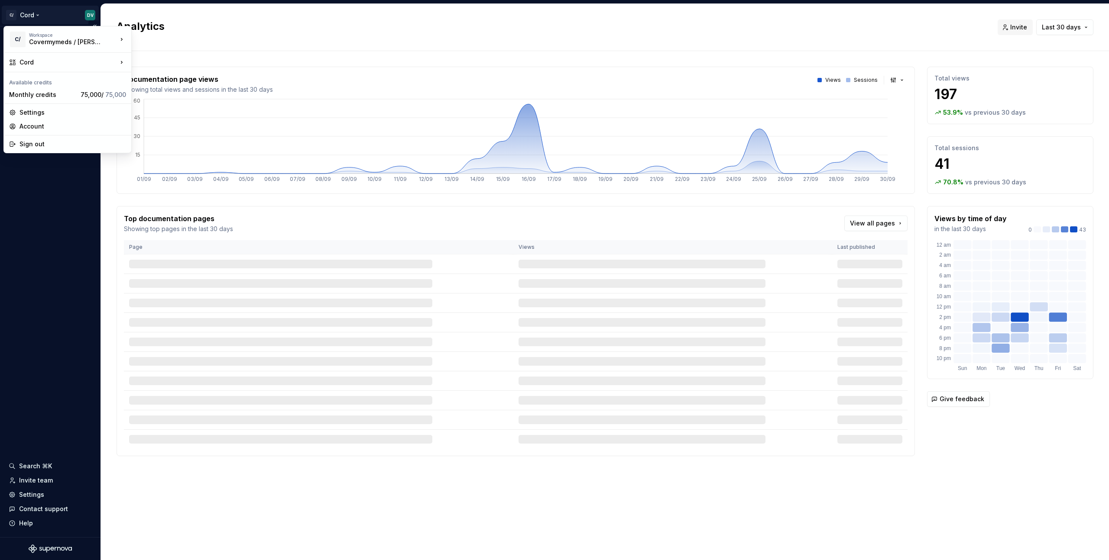
click at [11, 14] on html "C/ Cord DV Documentation Analytics Design system data Design tokens Components …" at bounding box center [554, 280] width 1109 height 560
click at [37, 57] on div "Cord" at bounding box center [68, 63] width 124 height 16
click at [182, 65] on div "Cord" at bounding box center [183, 63] width 74 height 9
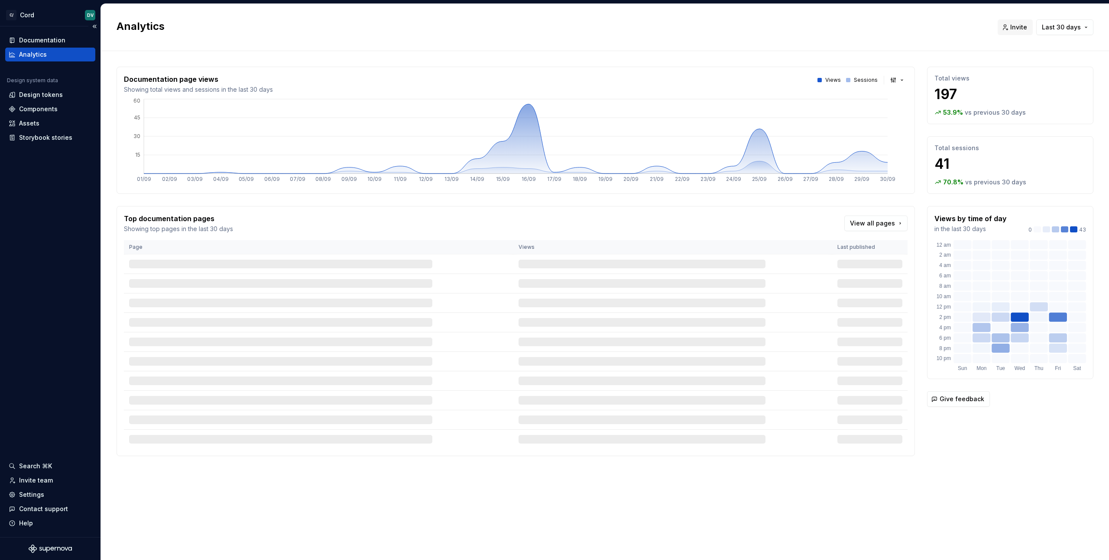
click at [35, 221] on div "Documentation Analytics Design system data Design tokens Components Assets Stor…" at bounding box center [50, 281] width 100 height 511
click at [26, 494] on div "Settings" at bounding box center [31, 495] width 25 height 9
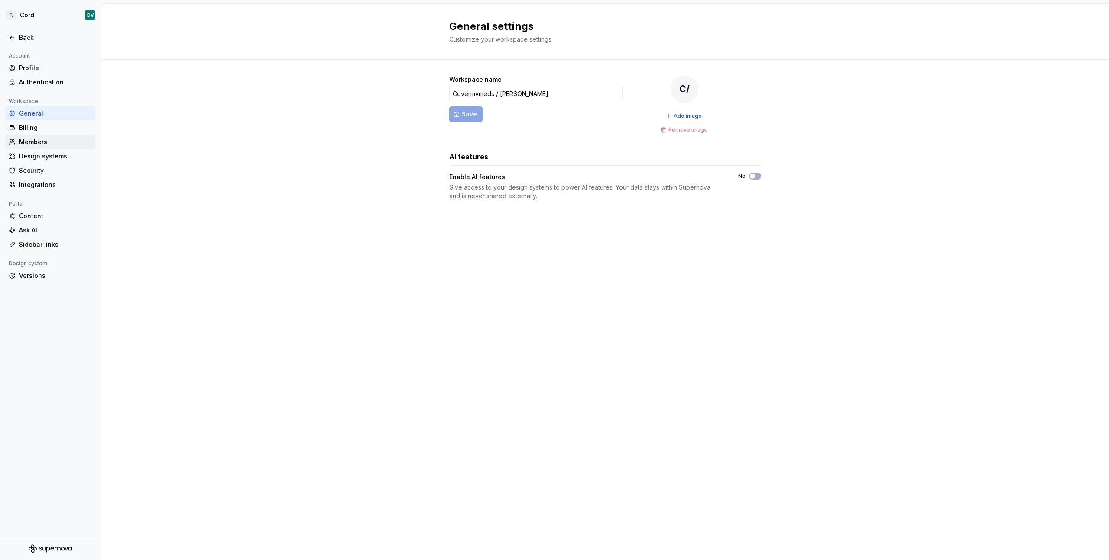
click at [33, 146] on div "Members" at bounding box center [55, 142] width 73 height 9
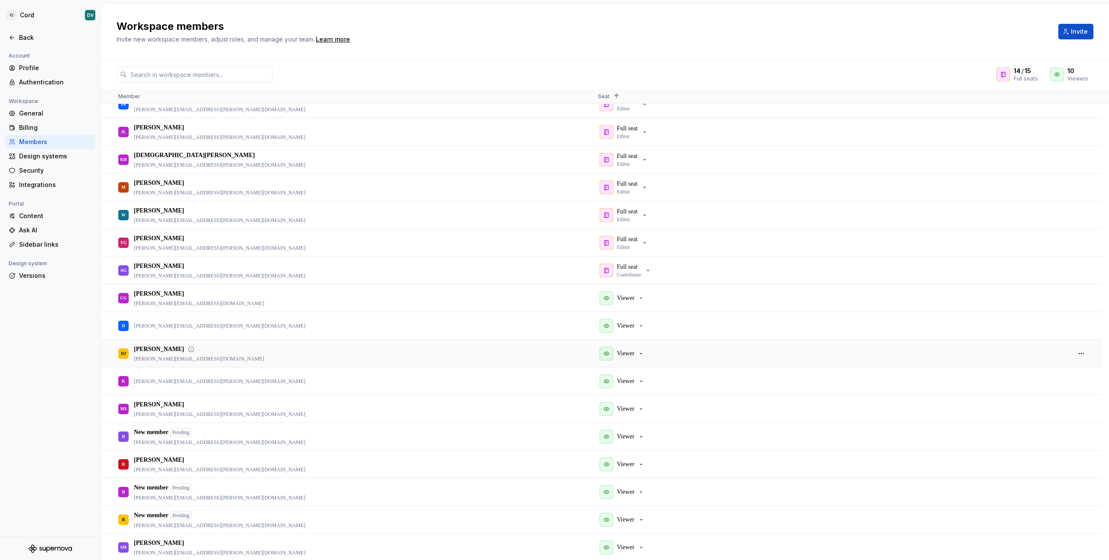
scroll to position [209, 0]
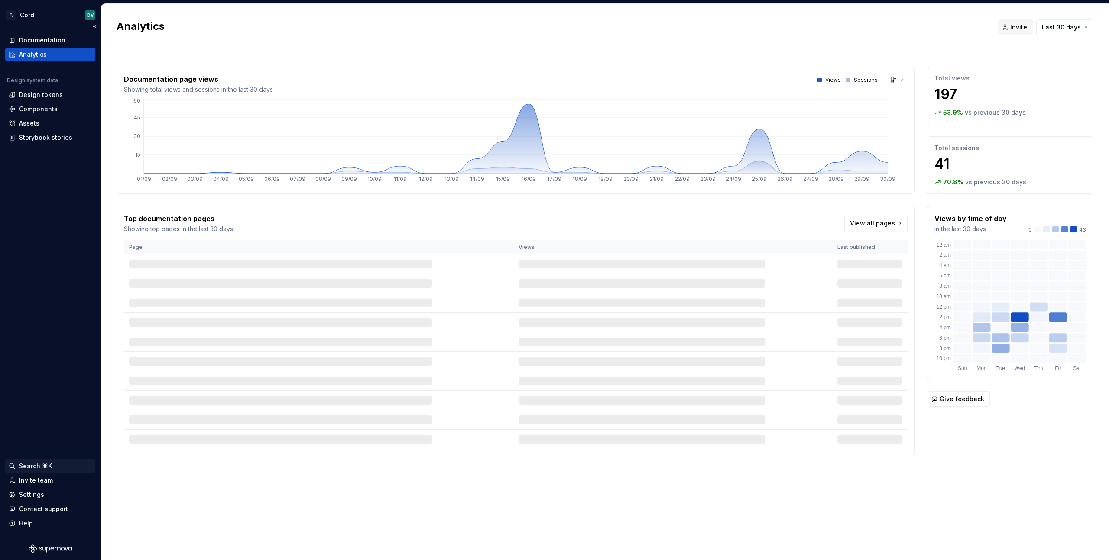
click at [54, 465] on div "Search ⌘K" at bounding box center [50, 466] width 83 height 9
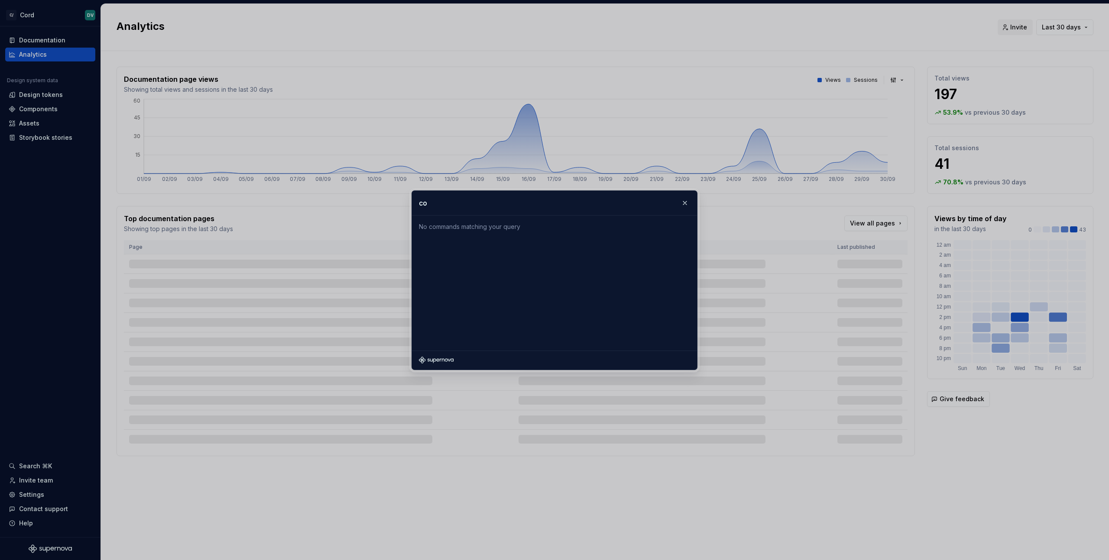
type input "c"
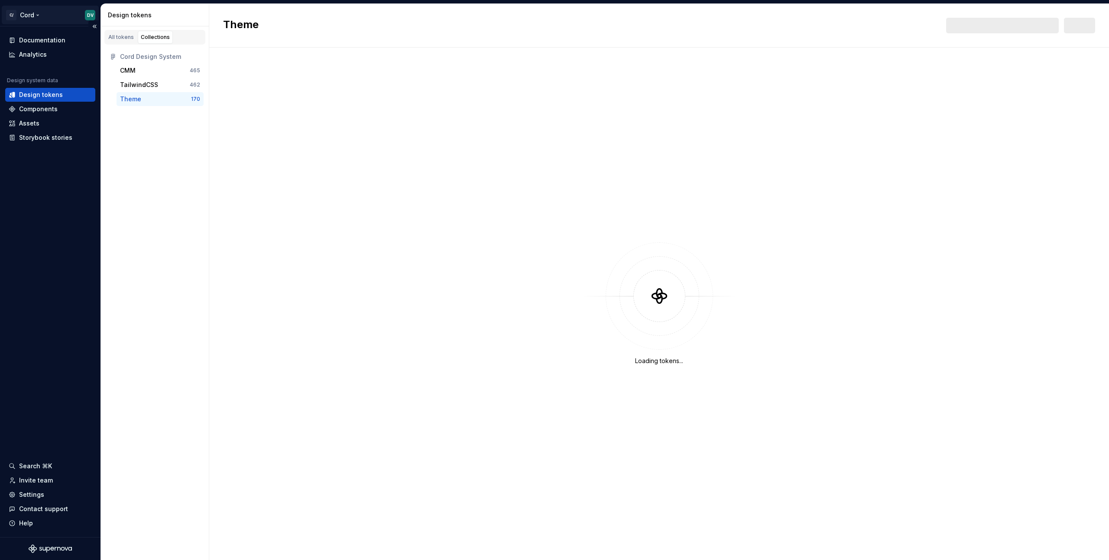
click at [89, 13] on html "C/ Cord DV Documentation Analytics Design system data Design tokens Components …" at bounding box center [554, 280] width 1109 height 560
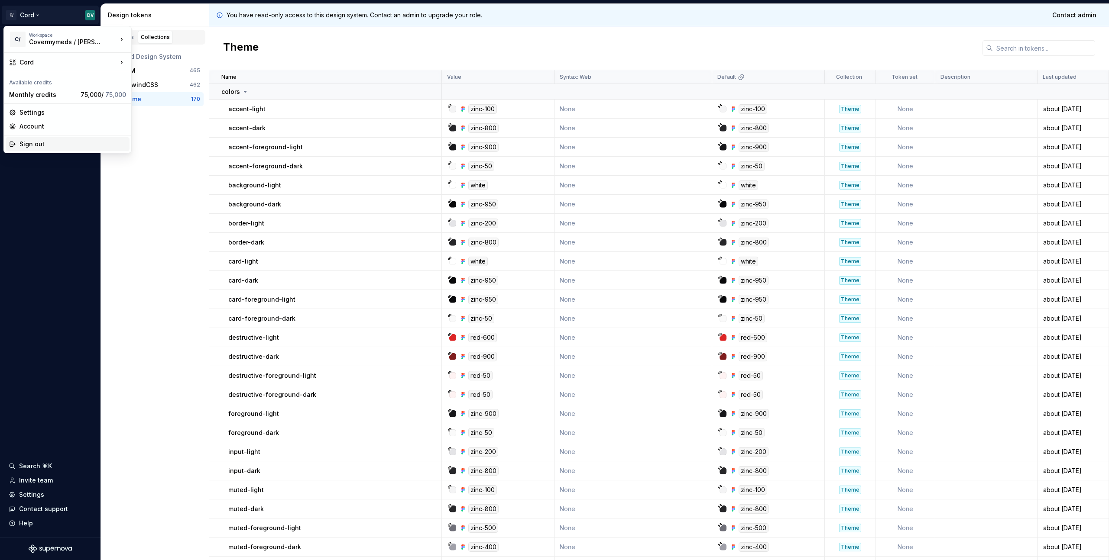
click at [32, 145] on div "Sign out" at bounding box center [72, 144] width 107 height 9
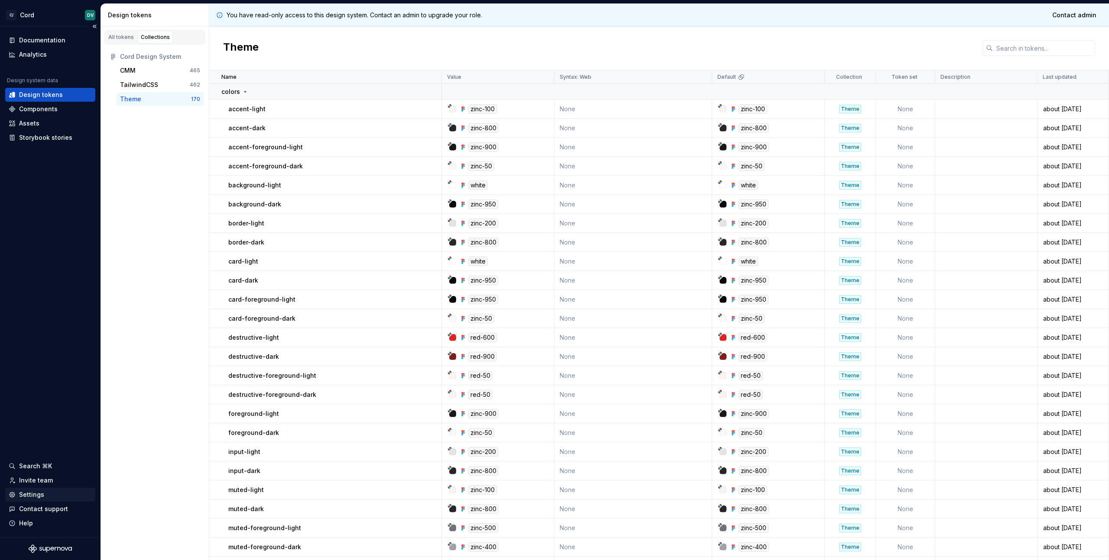
click at [41, 493] on div "Settings" at bounding box center [31, 495] width 25 height 9
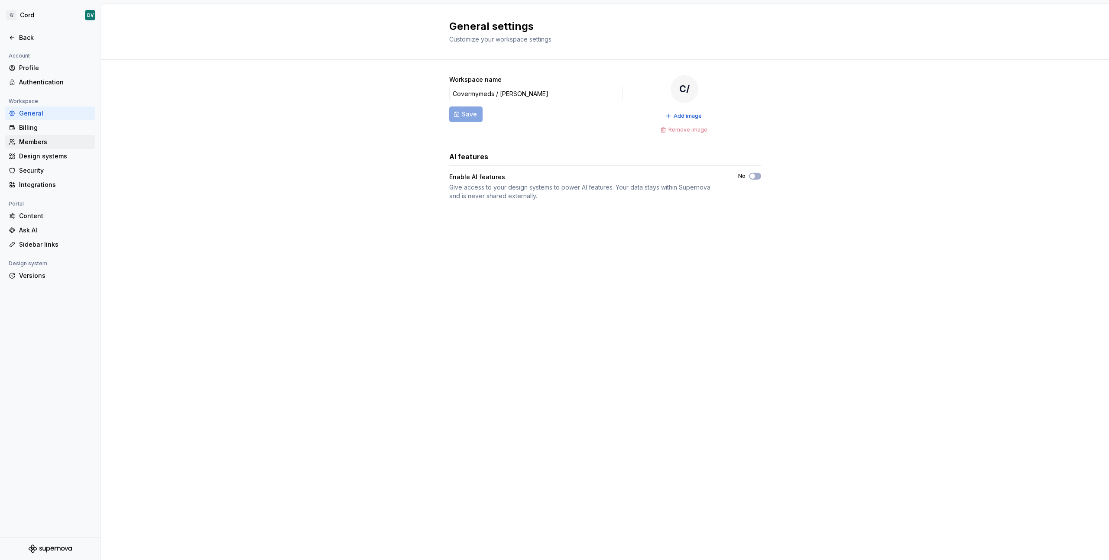
click at [43, 146] on div "Members" at bounding box center [55, 142] width 73 height 9
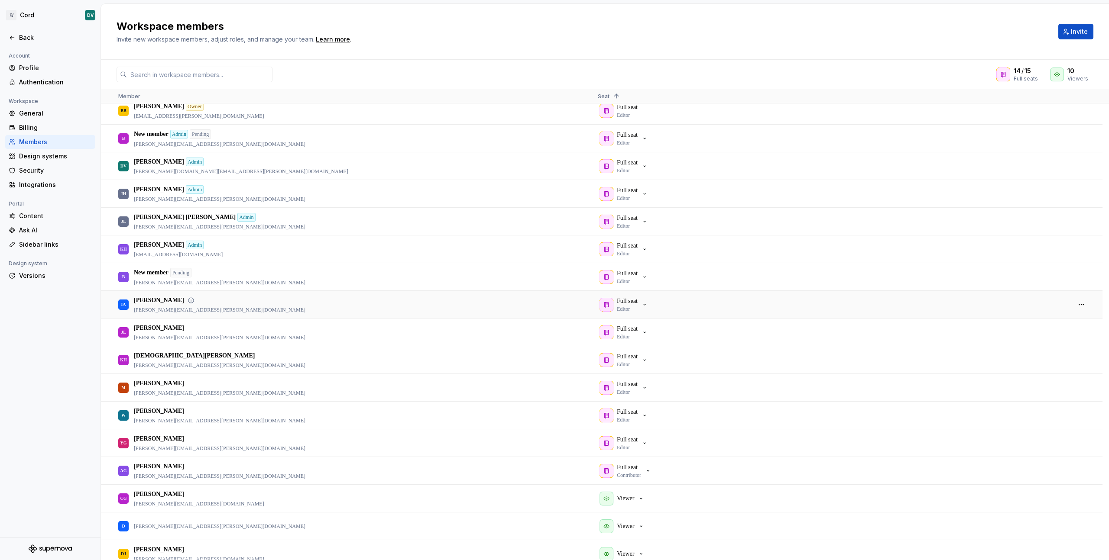
scroll to position [16, 0]
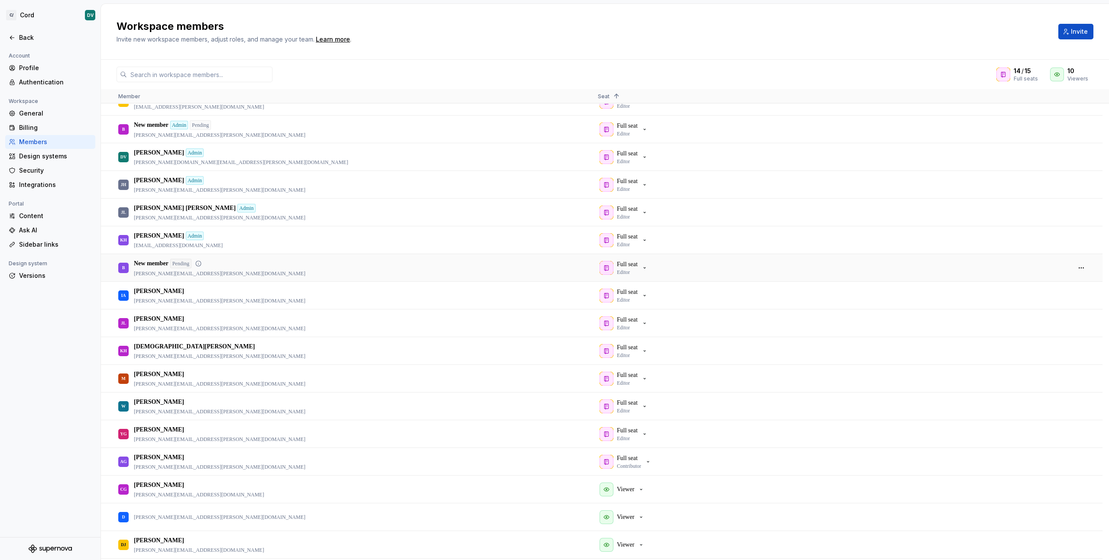
click at [664, 268] on div "Full seat Editor" at bounding box center [831, 268] width 466 height 26
click at [644, 269] on icon "button" at bounding box center [644, 268] width 7 height 7
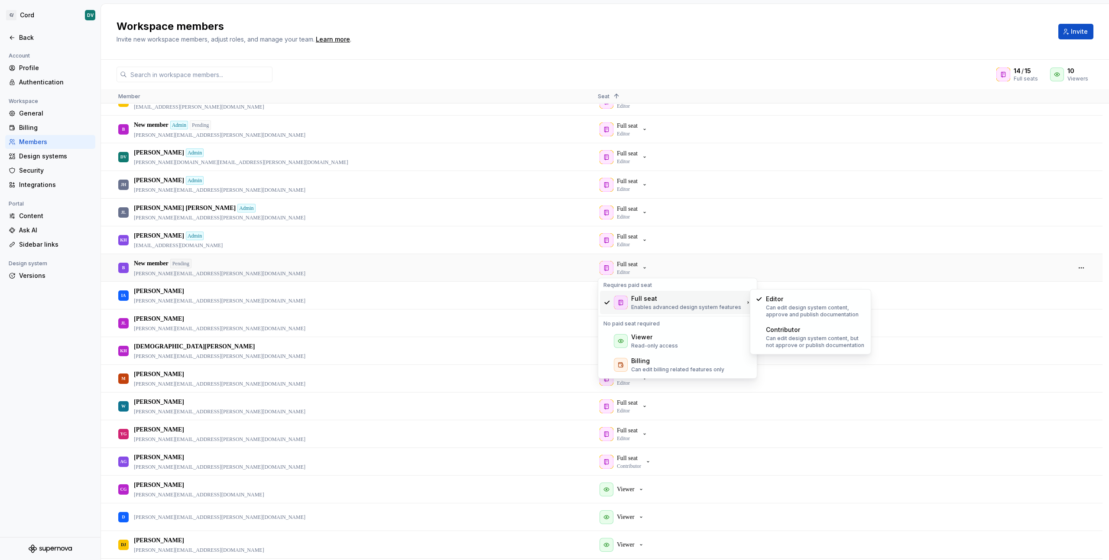
click at [690, 305] on p "Enables advanced design system features" at bounding box center [686, 307] width 110 height 7
click at [400, 251] on div "KH Kevin Hwang Admin seyeon.hwang@relayhealth.com" at bounding box center [351, 240] width 466 height 26
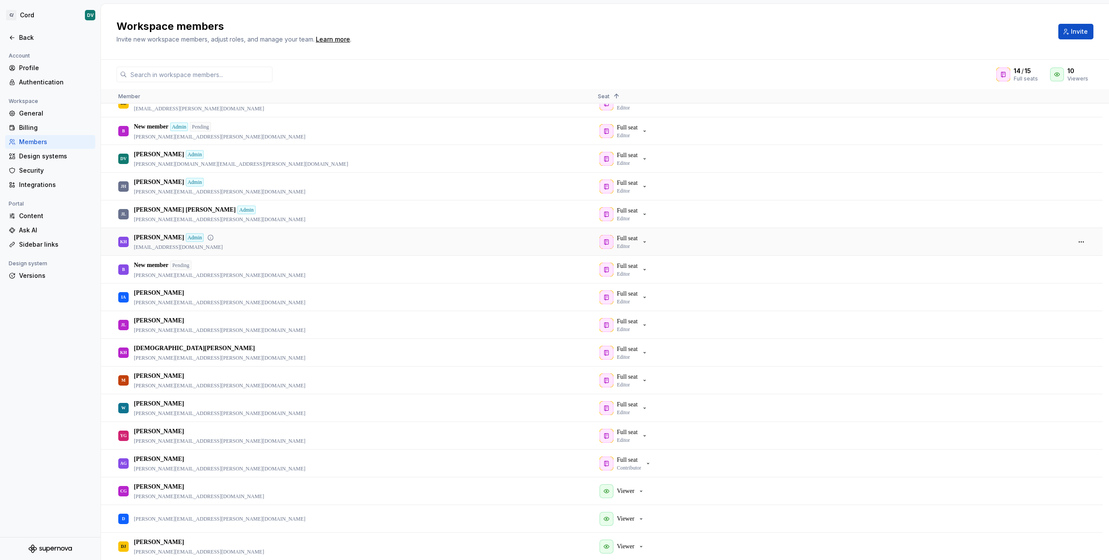
scroll to position [0, 0]
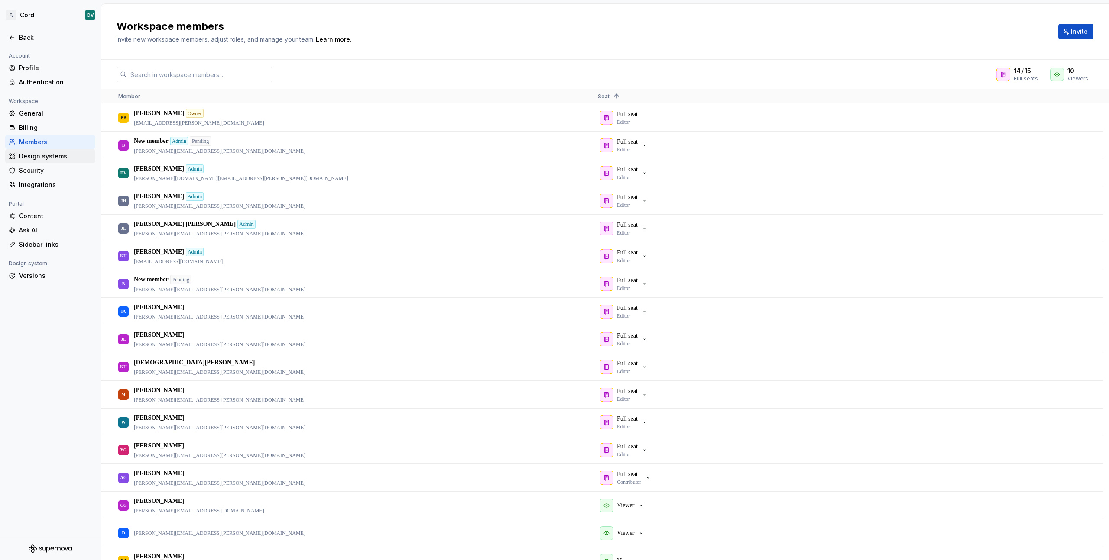
click at [43, 156] on div "Design systems" at bounding box center [55, 156] width 73 height 9
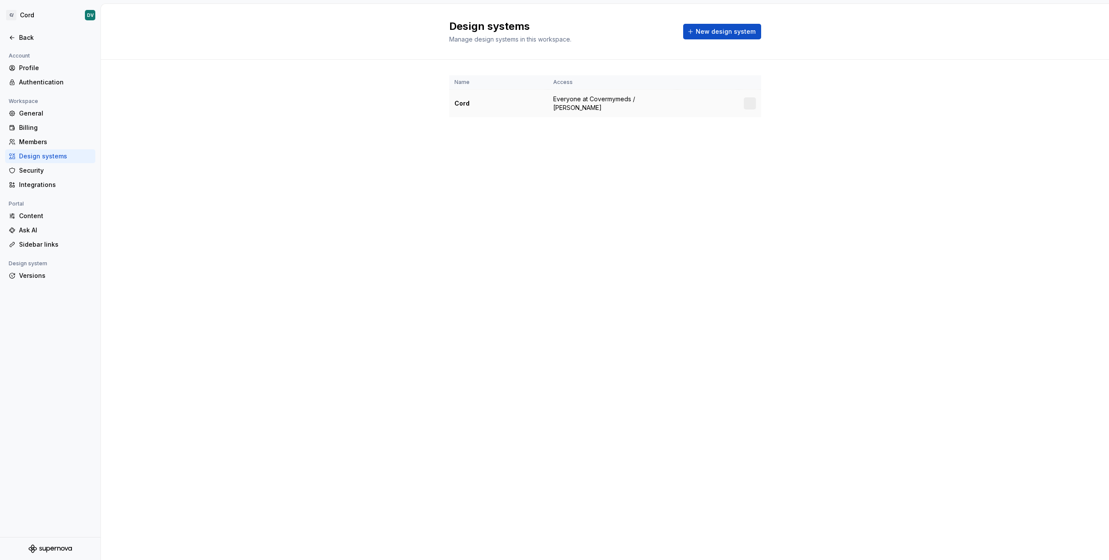
click at [501, 99] on div "Cord" at bounding box center [498, 103] width 88 height 9
click at [750, 101] on div at bounding box center [750, 103] width 12 height 12
click at [660, 103] on span "Everyone at Covermymeds / McKesson" at bounding box center [612, 103] width 119 height 17
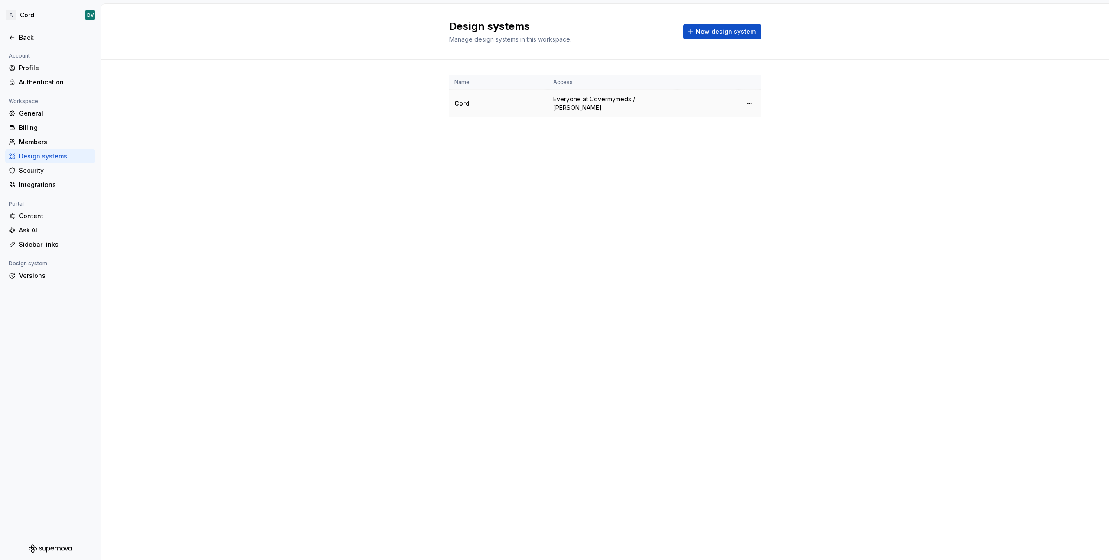
click at [475, 104] on td "Cord" at bounding box center [498, 104] width 99 height 28
click at [716, 29] on span "New design system" at bounding box center [726, 31] width 60 height 9
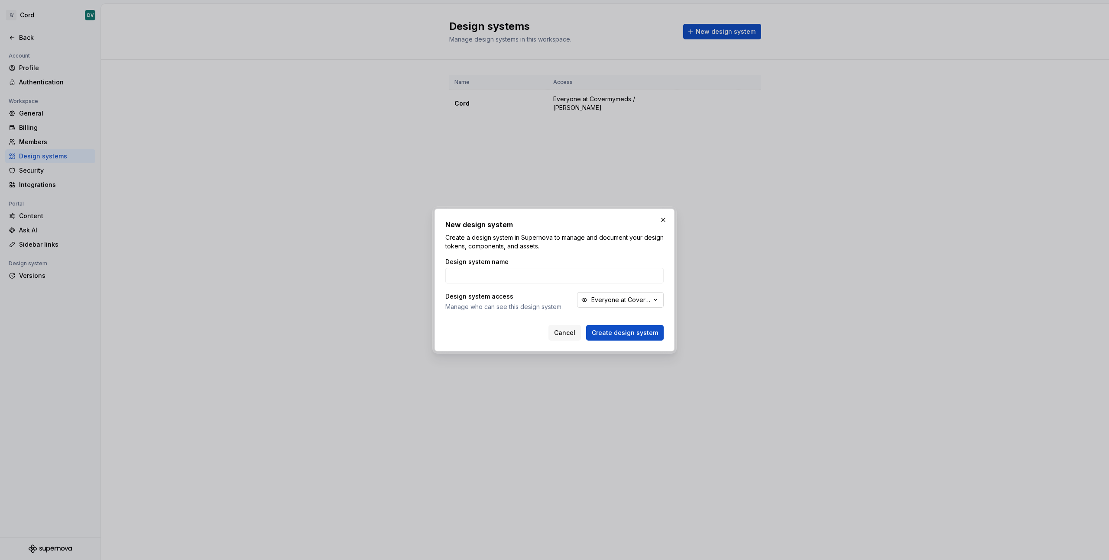
click at [624, 296] on div "Everyone at Covermymeds / McKesson" at bounding box center [621, 300] width 60 height 9
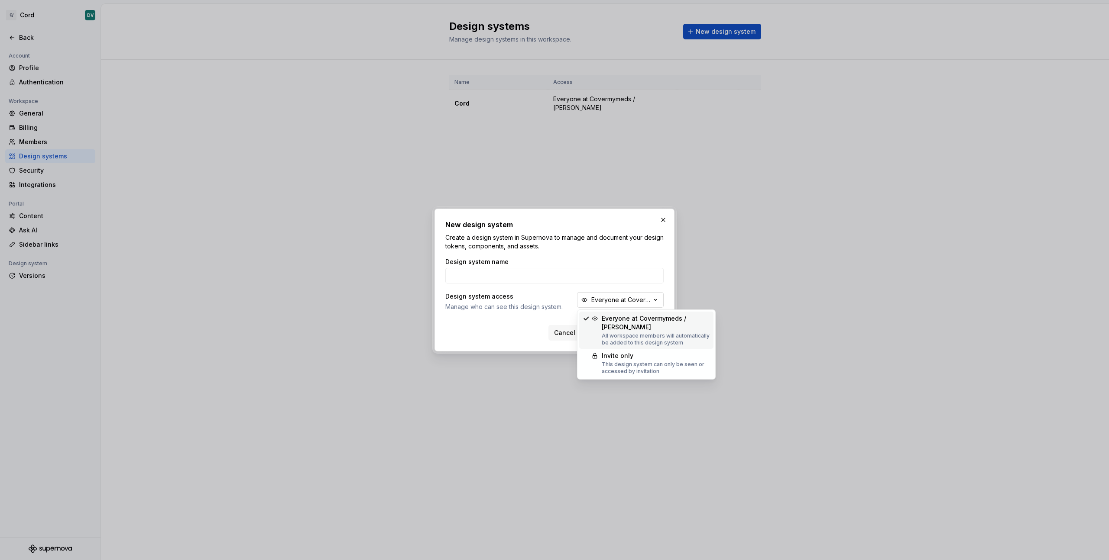
click at [624, 296] on div "Everyone at Covermymeds / McKesson" at bounding box center [621, 300] width 60 height 9
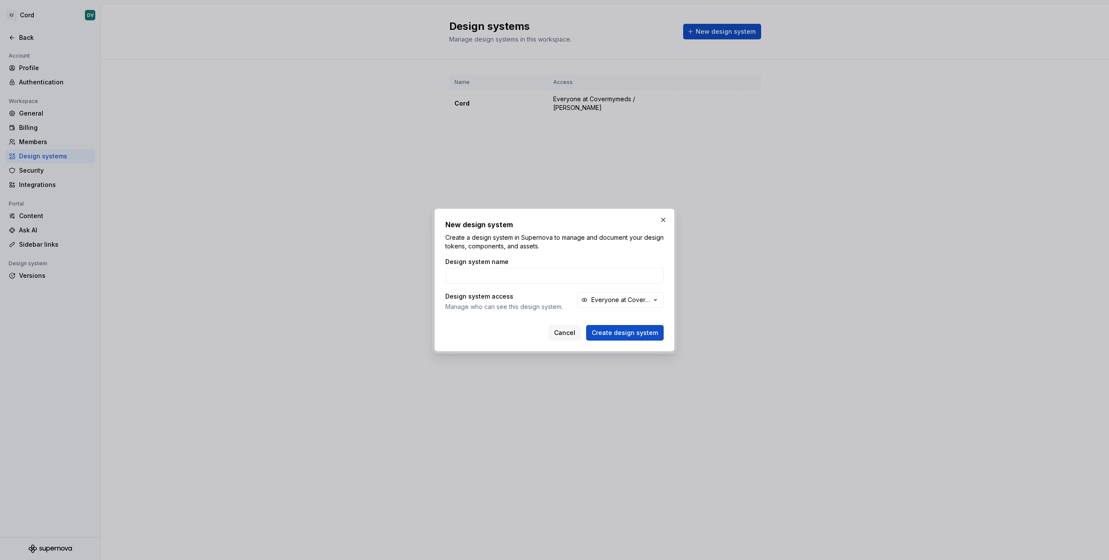
click at [656, 220] on h2 "New design system" at bounding box center [554, 225] width 218 height 10
click at [663, 219] on button "button" at bounding box center [663, 220] width 12 height 12
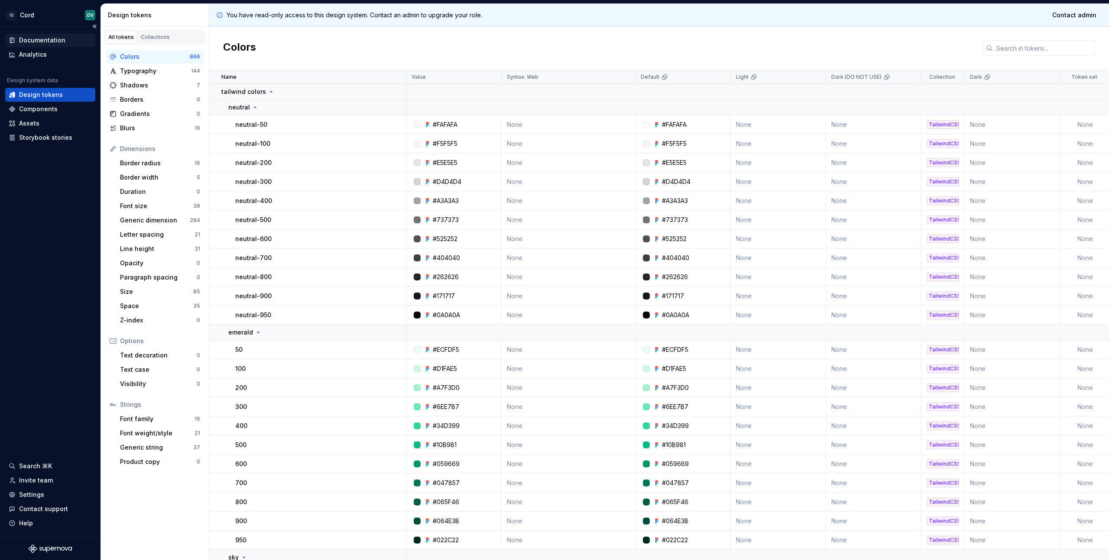
click at [51, 39] on div "Documentation" at bounding box center [42, 40] width 46 height 9
click at [1074, 14] on span "Contact admin" at bounding box center [1074, 15] width 44 height 9
